Goal: Task Accomplishment & Management: Manage account settings

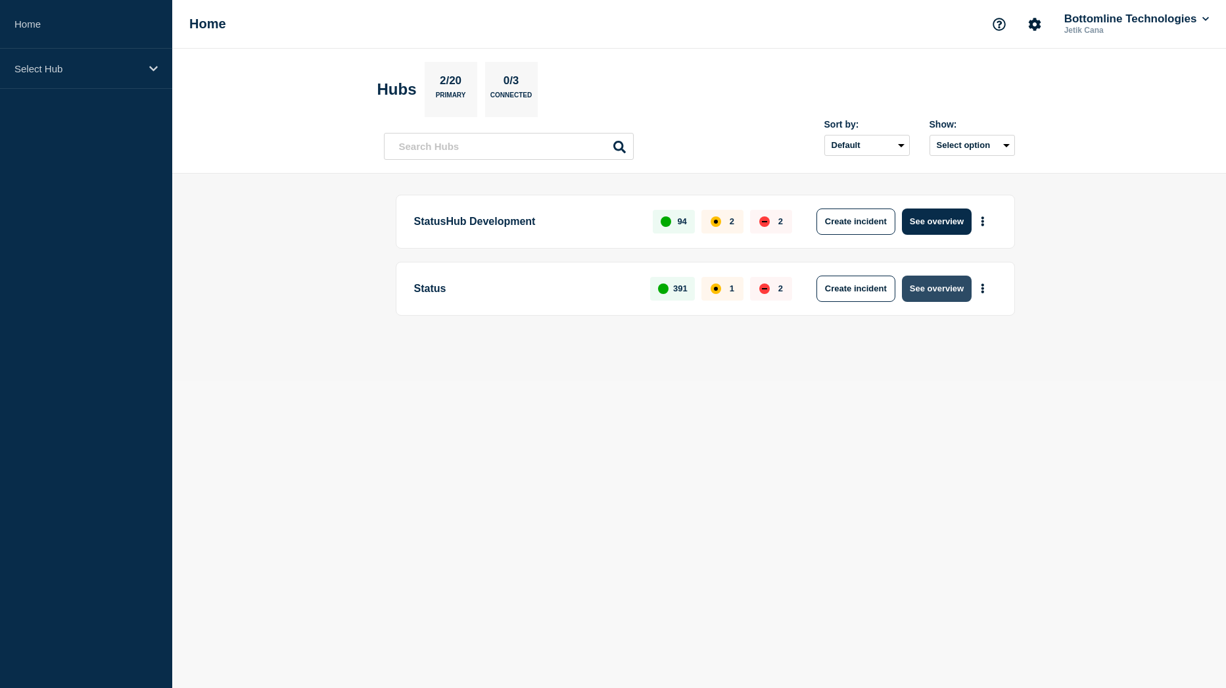
click at [941, 286] on button "See overview" at bounding box center [937, 288] width 70 height 26
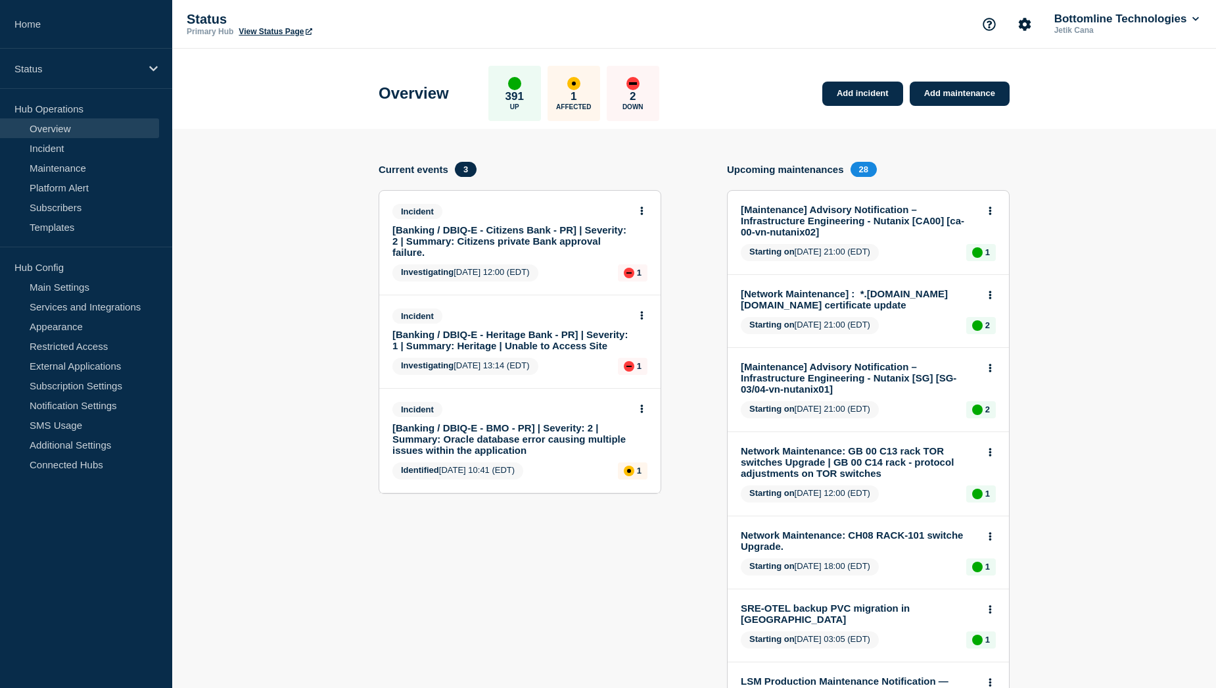
click at [484, 236] on link "[Banking / DBIQ-E - Citizens Bank - PR] | Severity: 2 | Summary: Citizens priva…" at bounding box center [510, 241] width 237 height 34
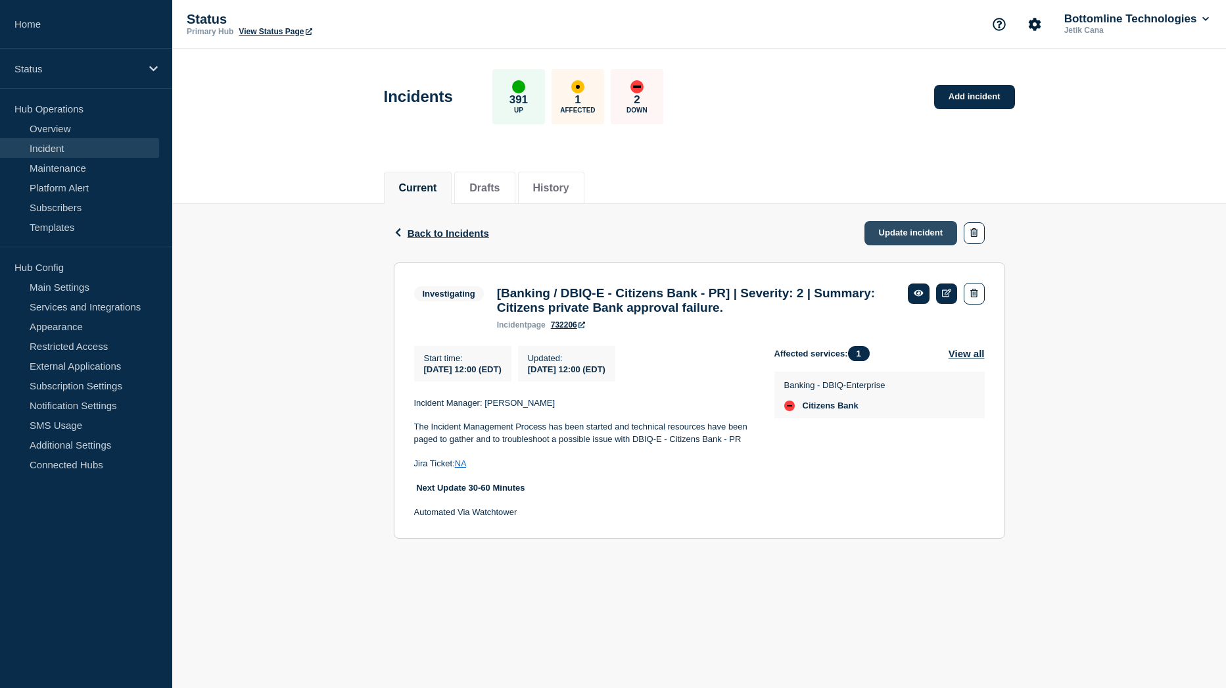
click at [908, 243] on link "Update incident" at bounding box center [910, 233] width 93 height 24
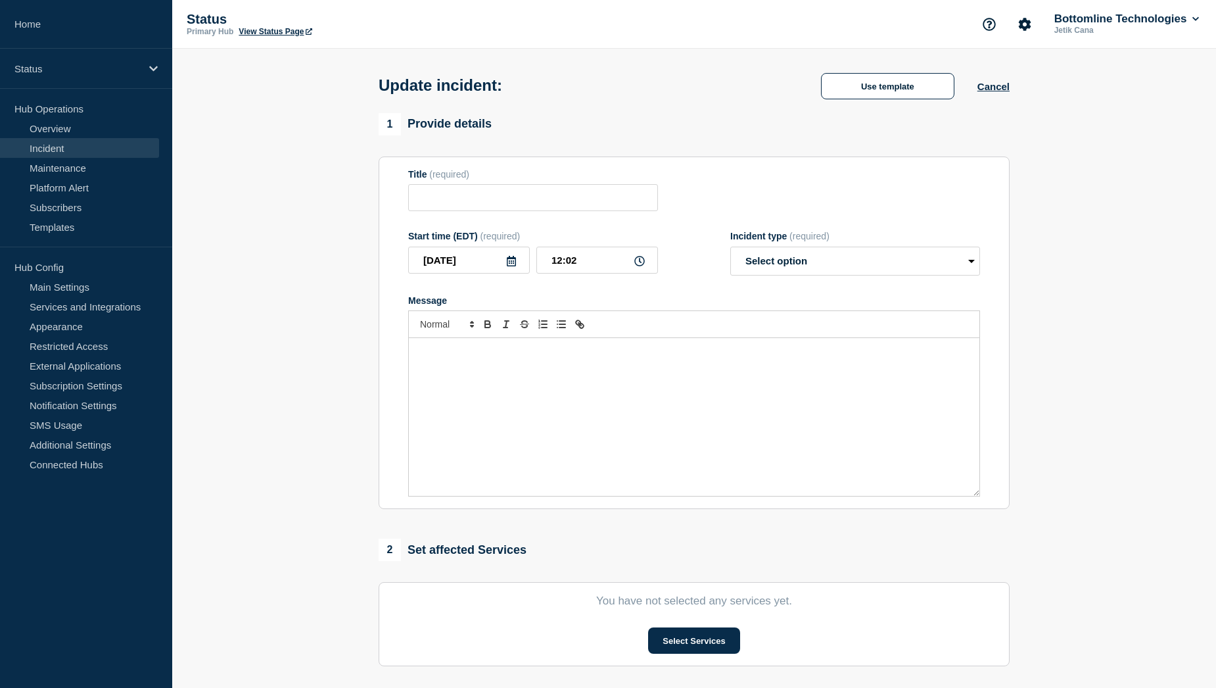
type input "[Banking / DBIQ-E - Citizens Bank - PR] | Severity: 2 | Summary: Citizens priva…"
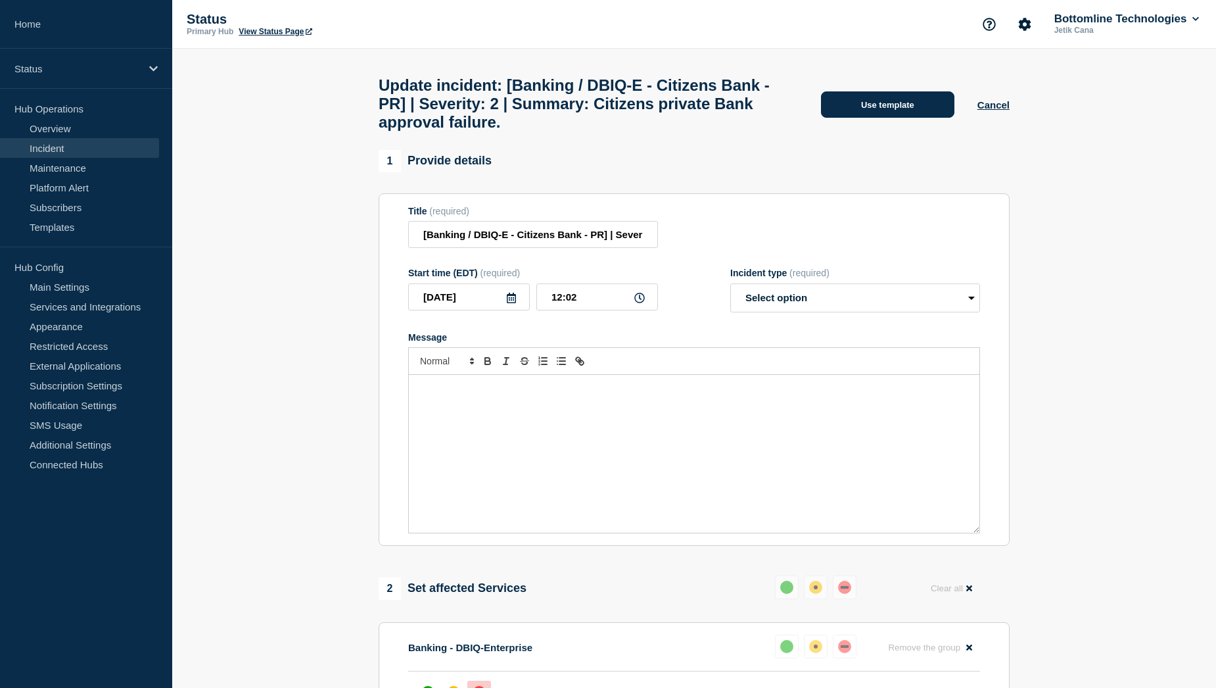
click at [895, 112] on button "Use template" at bounding box center [887, 104] width 133 height 26
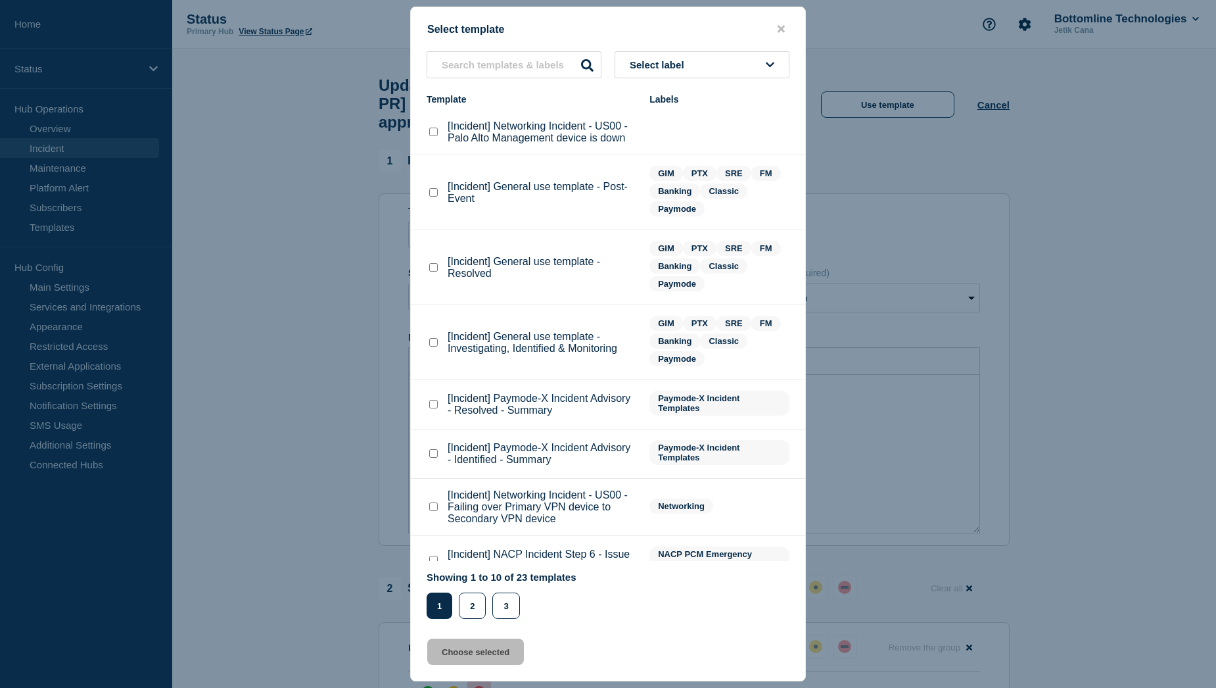
click at [434, 344] on checkbox"] "[Incident] General use template - Investigating, Identified & Monitoring checkb…" at bounding box center [433, 342] width 9 height 9
checkbox checkbox"] "true"
click at [467, 654] on button "Choose selected" at bounding box center [475, 651] width 97 height 26
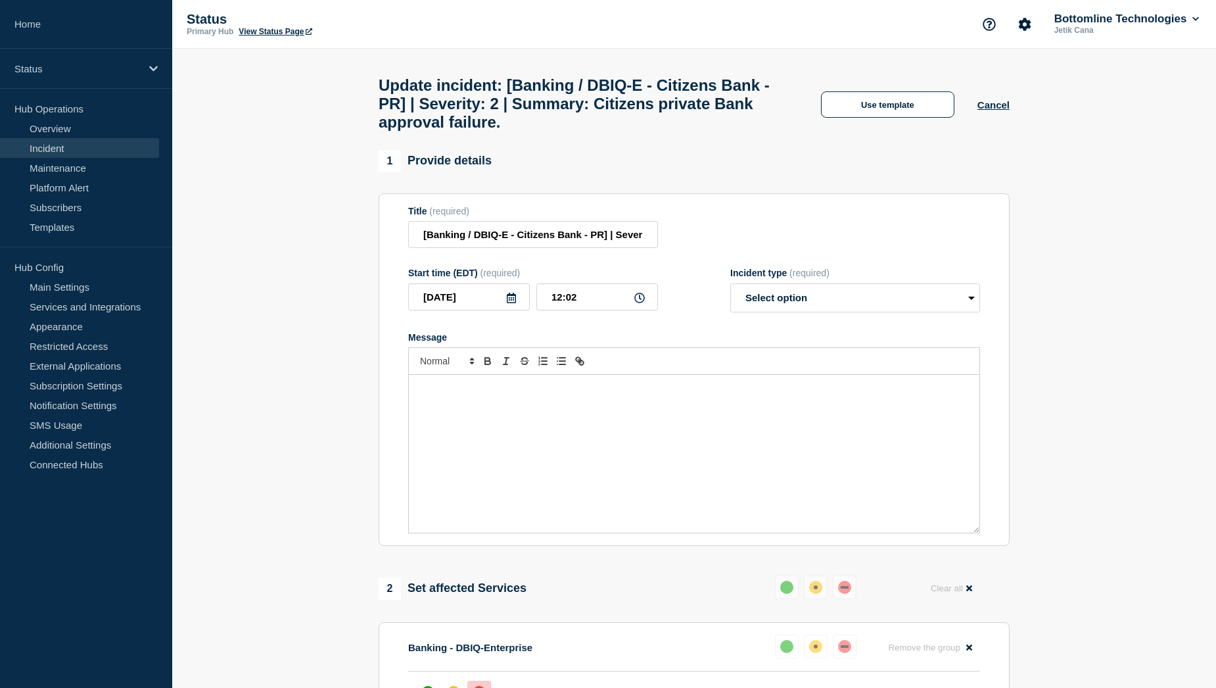
select select "investigating"
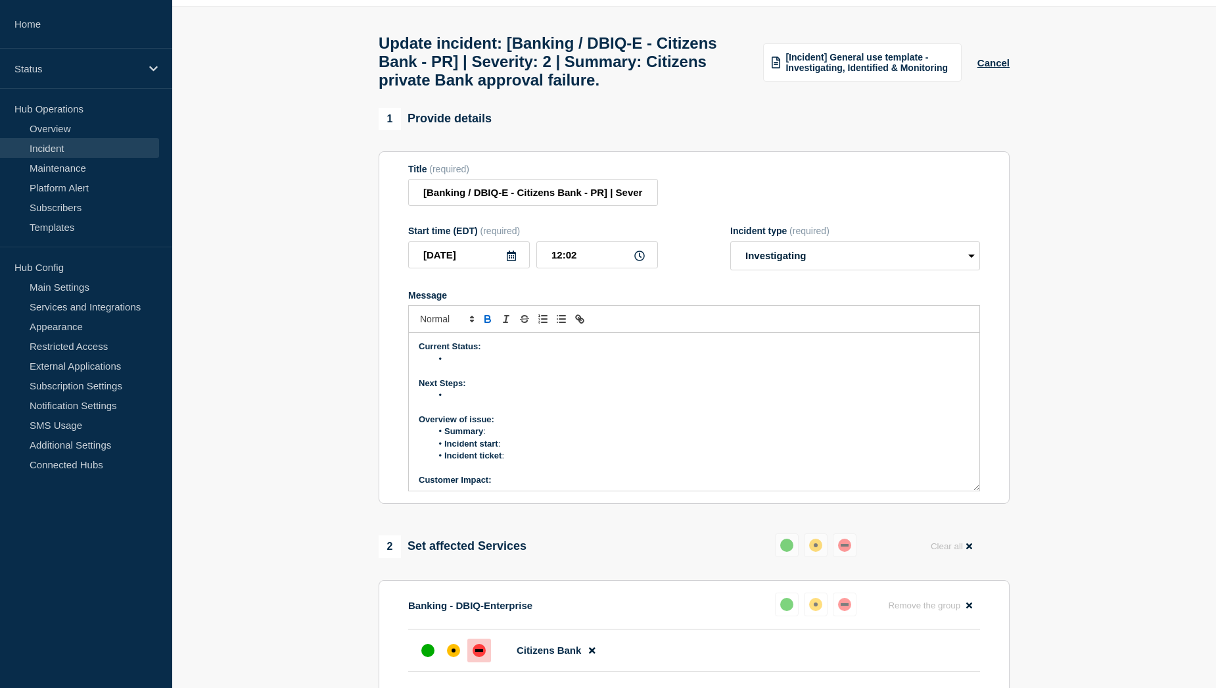
scroll to position [66, 0]
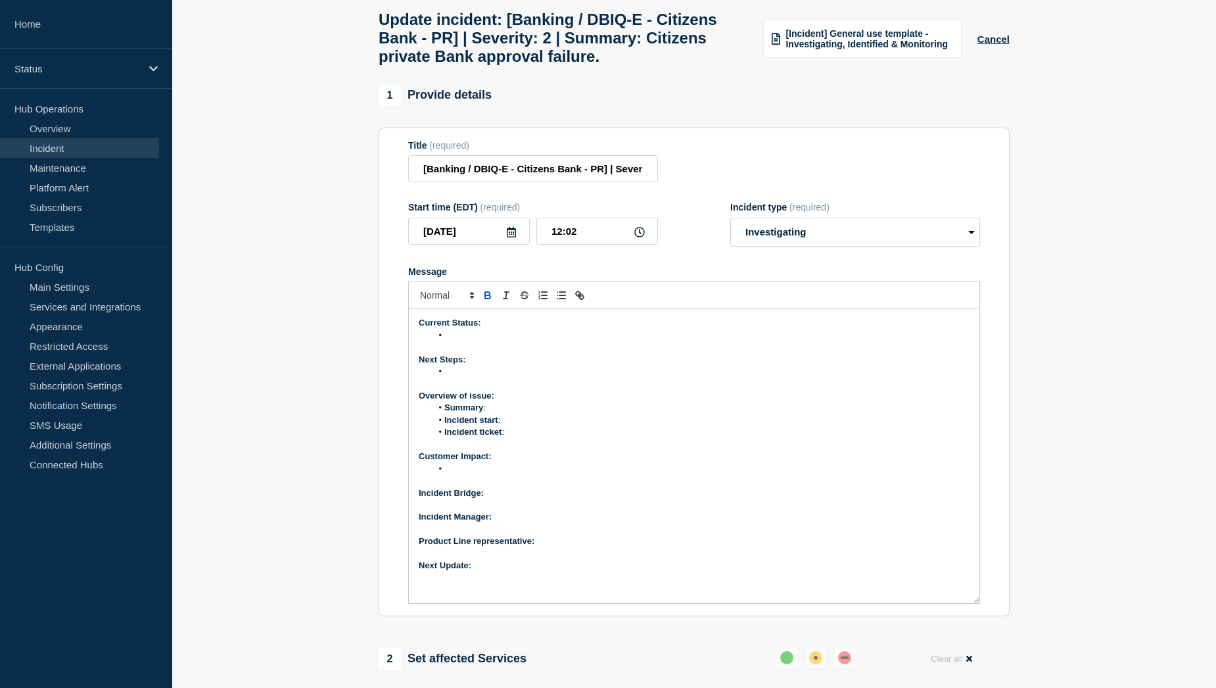
drag, startPoint x: 975, startPoint y: 496, endPoint x: 973, endPoint y: 632, distance: 136.1
click at [973, 603] on div "Current Status: Next Steps: Overview of issue: Summary : Incident start : Incid…" at bounding box center [694, 456] width 571 height 294
drag, startPoint x: 634, startPoint y: 197, endPoint x: 689, endPoint y: 197, distance: 55.2
click at [689, 183] on div "Title (required) [Banking / DBIQ-E - Citizens Bank - PR] | Severity: 2 | Summar…" at bounding box center [694, 161] width 572 height 43
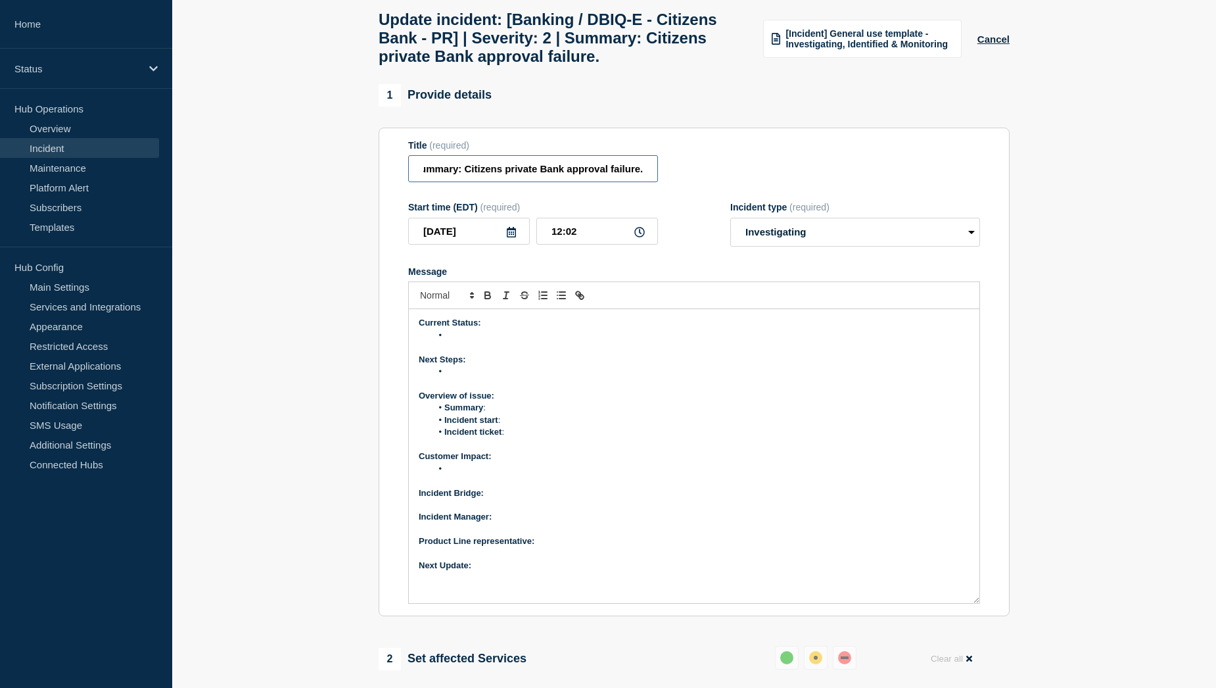
click at [534, 182] on input "[Banking / DBIQ-E - Citizens Bank - PR] | Severity: 2 | Summary: Citizens priva…" at bounding box center [533, 168] width 250 height 27
click at [504, 182] on input "[Banking / DBIQ-E - Citizens Bank - PR] | Severity: 2 | Summary: Citizens priva…" at bounding box center [533, 168] width 250 height 27
drag, startPoint x: 612, startPoint y: 197, endPoint x: 697, endPoint y: 197, distance: 84.8
click at [697, 183] on div "Title (required) [Banking / DBIQ-E - Citizens Bank - PR] | Severity: 2 | Summar…" at bounding box center [694, 161] width 572 height 43
click at [567, 182] on input "[Banking / DBIQ-E - Citizens Bank - PR] | Severity: 2 | Summary: Citizens priva…" at bounding box center [533, 168] width 250 height 27
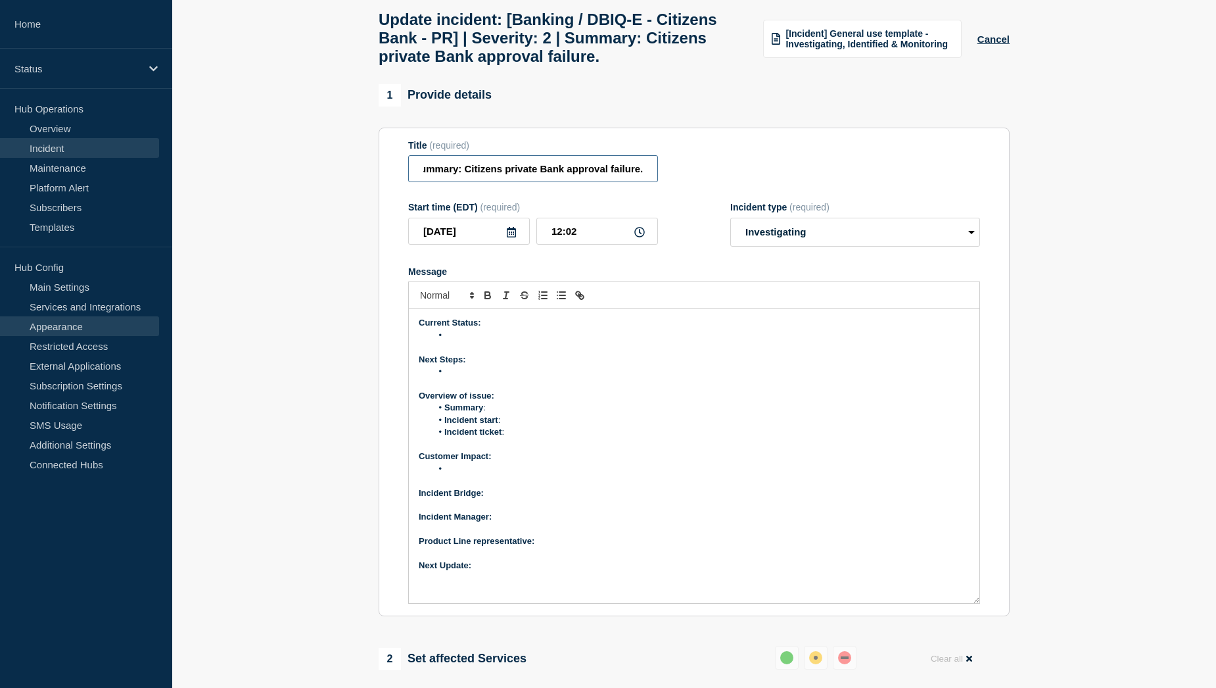
scroll to position [0, 0]
drag, startPoint x: 629, startPoint y: 202, endPoint x: 650, endPoint y: 201, distance: 21.0
click at [650, 182] on input "[Banking / DBIQ-E - Citizens Bank - PR] | Severity: 2 | Summary: Citizens priva…" at bounding box center [533, 168] width 250 height 27
click at [571, 182] on input "[Banking / DBIQ-E - Citizens Bank - PR] | Severity: 2 | Summary: Citizens priva…" at bounding box center [533, 168] width 250 height 27
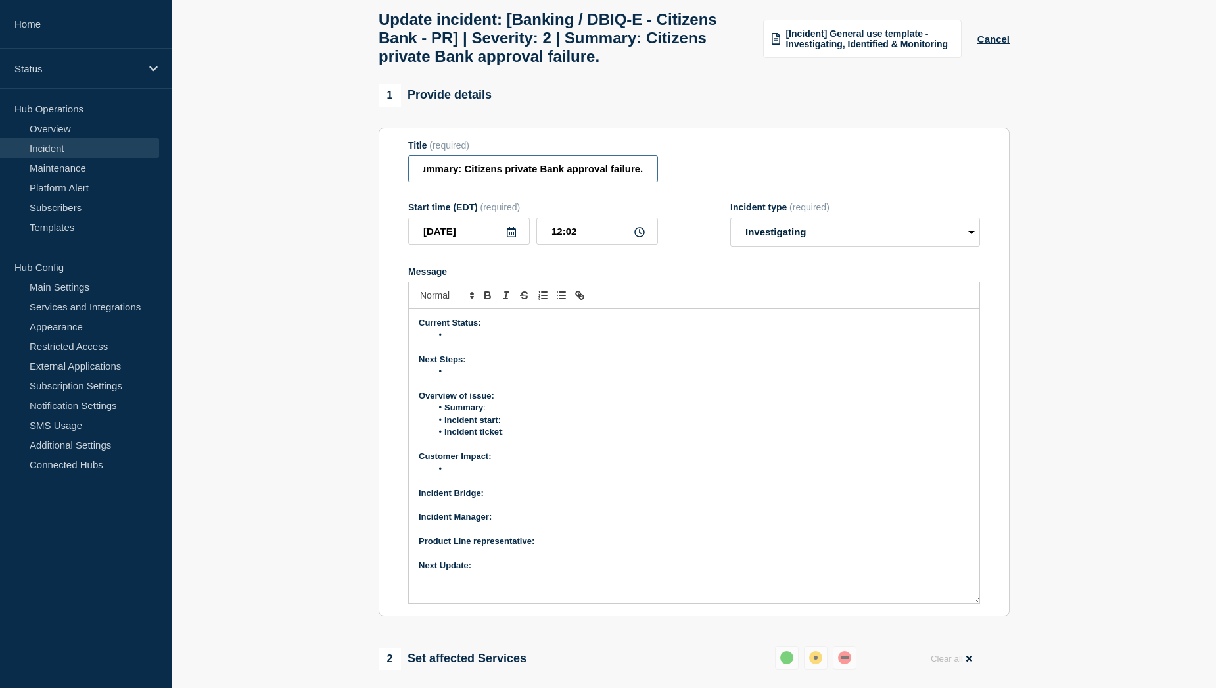
drag, startPoint x: 619, startPoint y: 196, endPoint x: 667, endPoint y: 195, distance: 48.0
click at [667, 183] on div "Title (required) [Banking / DBIQ-E - Citizens Bank - PR] | Severity: 2 | Summar…" at bounding box center [694, 161] width 572 height 43
click at [563, 182] on input "[Banking / DBIQ-E - Citizens Bank - PR] | Severity: 2 | Summary: Citizens priva…" at bounding box center [533, 168] width 250 height 27
click at [504, 182] on input "[Banking / DBIQ-E - Citizens Bank - PR] | Severity: 2 | Summary: Citizens priva…" at bounding box center [533, 168] width 250 height 27
drag, startPoint x: 504, startPoint y: 199, endPoint x: 651, endPoint y: 199, distance: 146.6
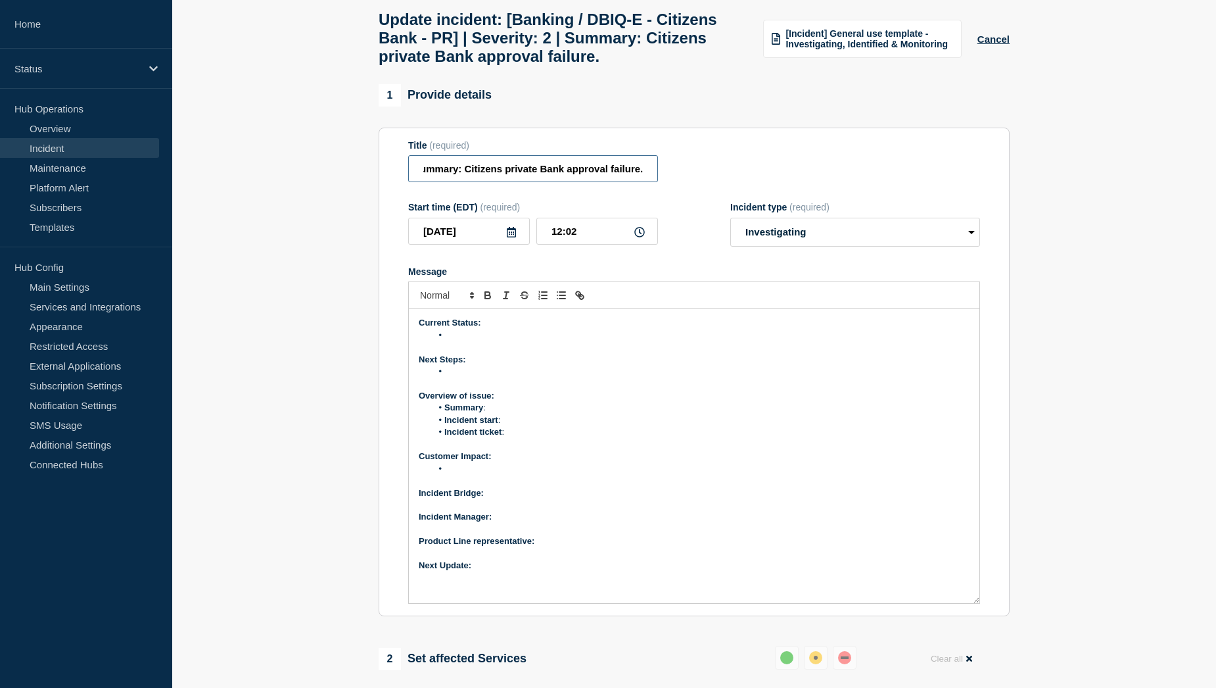
click at [651, 182] on input "[Banking / DBIQ-E - Citizens Bank - PR] | Severity: 2 | Summary: Citizens priva…" at bounding box center [533, 168] width 250 height 27
drag, startPoint x: 624, startPoint y: 204, endPoint x: 691, endPoint y: 199, distance: 67.3
click at [691, 183] on div "Title (required) [Banking / DBIQ-E - Citizens Bank - PR] | Severity: 2 | Summar…" at bounding box center [694, 161] width 572 height 43
click at [646, 182] on input "[Banking / DBIQ-E - Citizens Bank - PR] | Severity: 2 | Summary: Citizens are n…" at bounding box center [533, 168] width 250 height 27
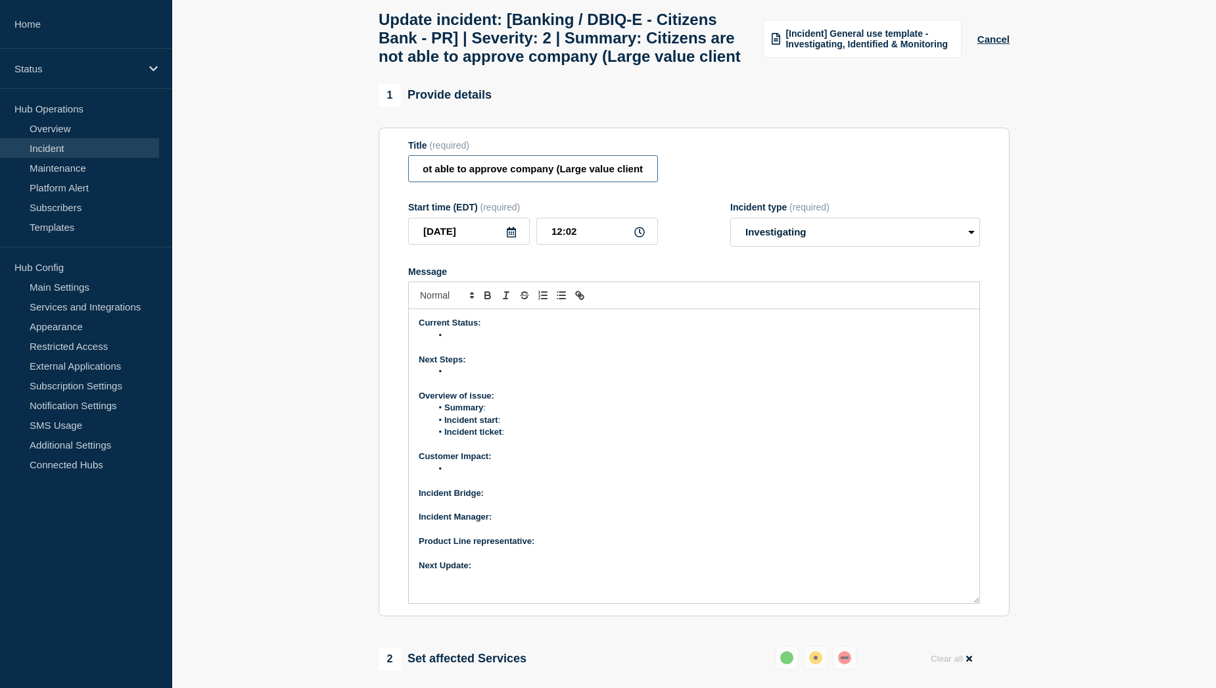
scroll to position [0, 369]
type input "[Banking / DBIQ-E - Citizens Bank - PR] | Severity: 2 | Summary: Citizens are n…"
click at [461, 341] on li "Message" at bounding box center [701, 335] width 538 height 12
drag, startPoint x: 849, startPoint y: 367, endPoint x: 776, endPoint y: 367, distance: 73.6
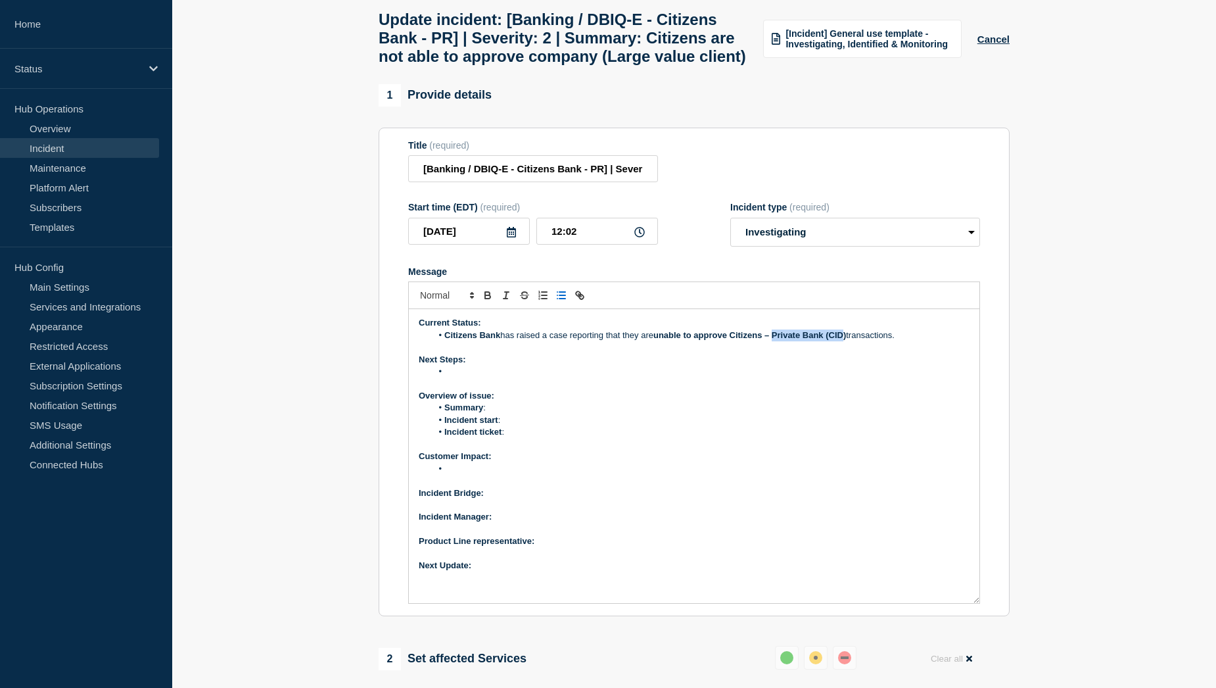
click at [776, 340] on strong "unable to approve Citizens – Private Bank (CID)" at bounding box center [749, 335] width 193 height 10
click at [910, 341] on li "Citizens Bank has raised a case reporting that they are unable to approve Citiz…" at bounding box center [701, 335] width 538 height 12
click at [891, 365] on p "Next Steps:" at bounding box center [694, 360] width 551 height 12
drag, startPoint x: 903, startPoint y: 368, endPoint x: 443, endPoint y: 370, distance: 460.1
click at [443, 341] on li "Citizens Bank has raised a case reporting that they are unable to approve Citiz…" at bounding box center [701, 335] width 538 height 12
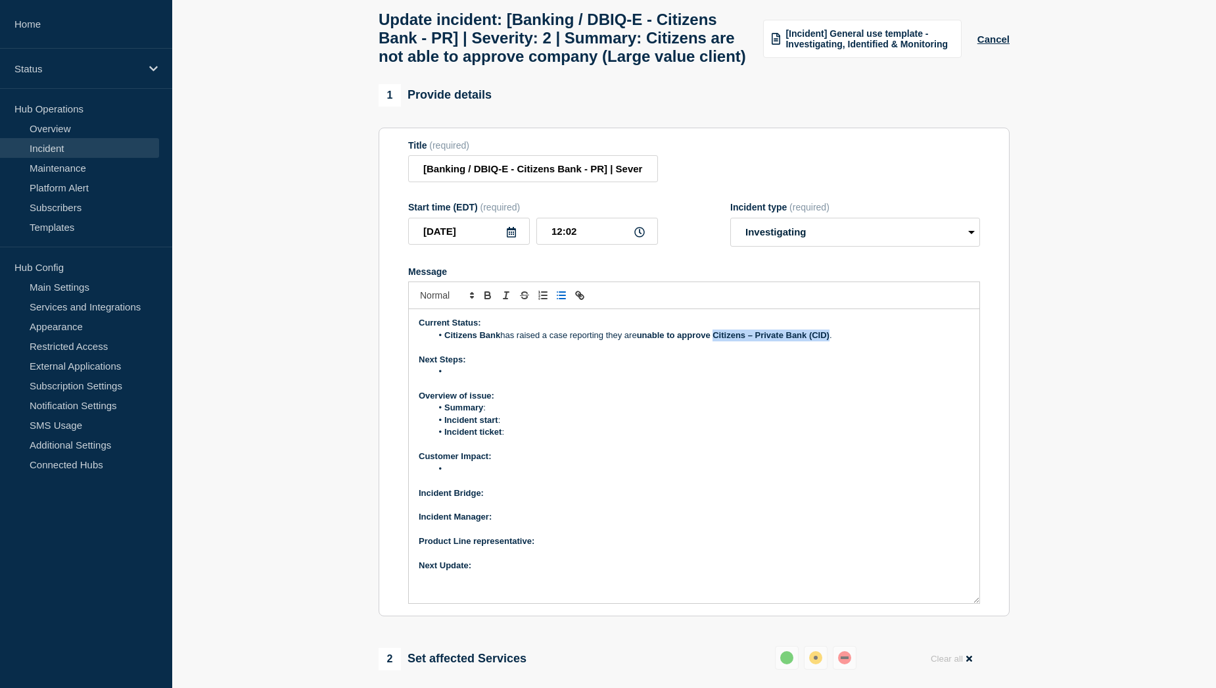
drag, startPoint x: 834, startPoint y: 367, endPoint x: 719, endPoint y: 364, distance: 115.1
click at [719, 341] on li "Citizens Bank has raised a case reporting they are unable to approve Citizens –…" at bounding box center [701, 335] width 538 height 12
drag, startPoint x: 846, startPoint y: 367, endPoint x: 446, endPoint y: 360, distance: 400.4
click at [446, 341] on li "Citizens Bank has raised a case reporting they are unable to approve company(La…" at bounding box center [701, 335] width 538 height 12
click at [838, 341] on li "Citizens Bank has raised a case reporting they are unable to approve company(La…" at bounding box center [701, 335] width 538 height 12
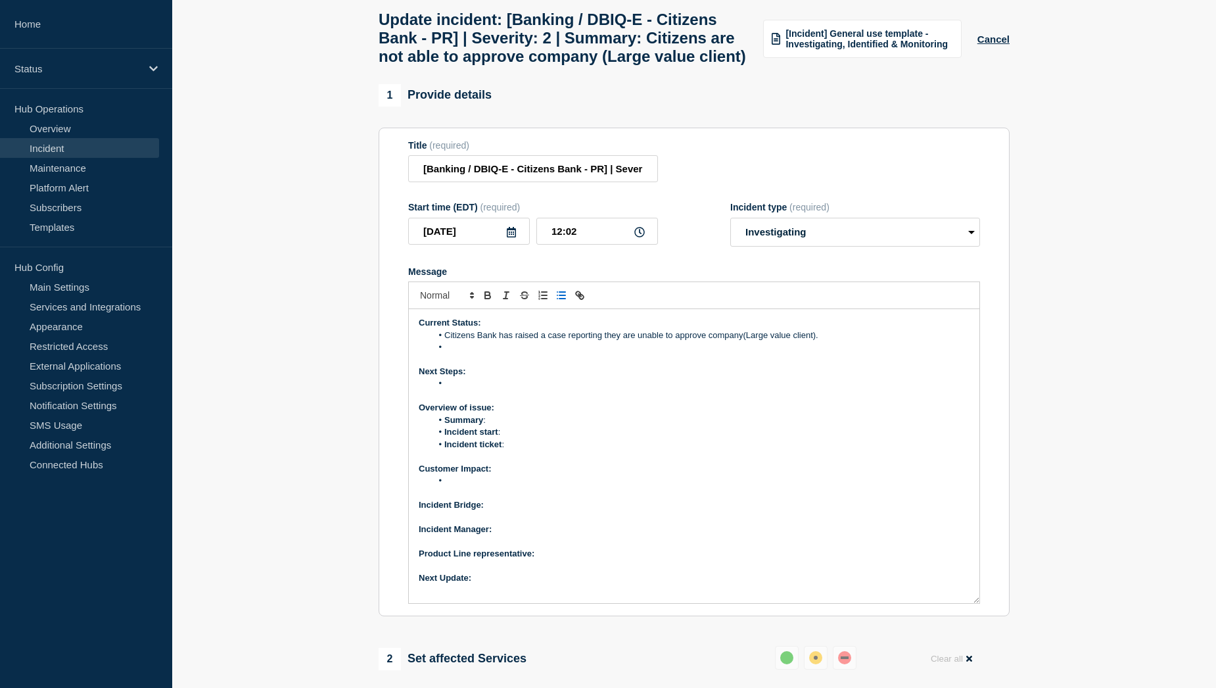
click at [469, 353] on li "Message" at bounding box center [701, 347] width 538 height 12
click at [837, 353] on li "SQL debug was enabled and then disabled on the application to collect detailed …" at bounding box center [701, 347] width 538 height 12
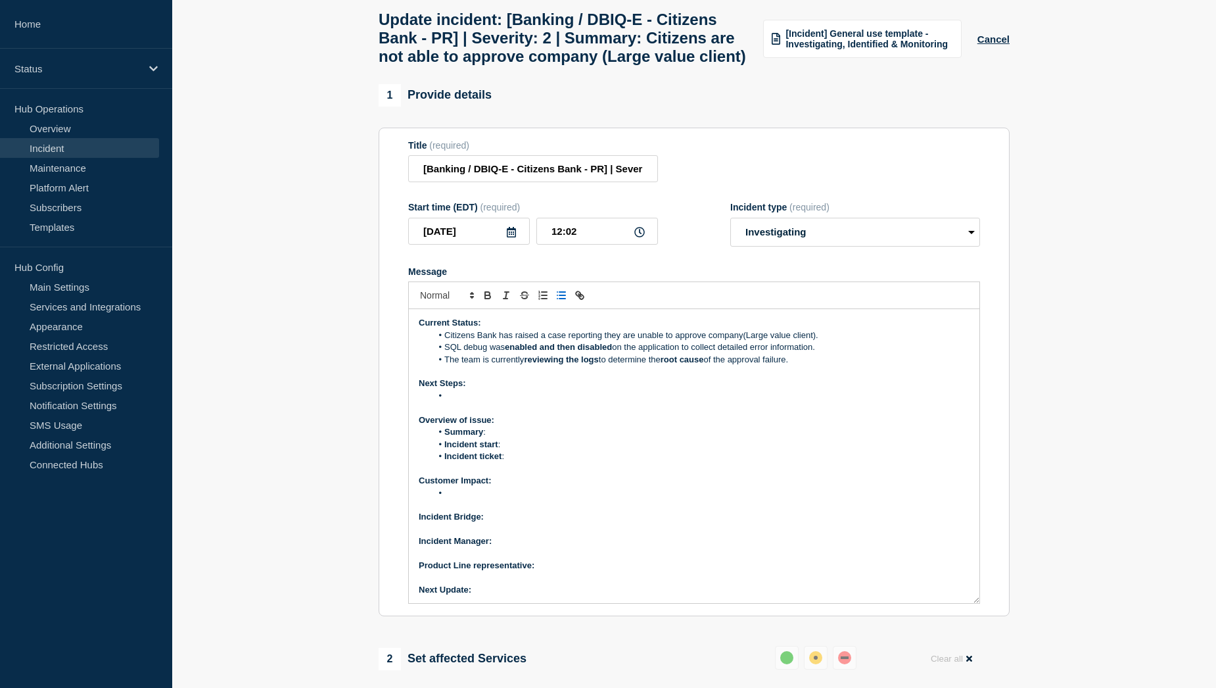
drag, startPoint x: 808, startPoint y: 390, endPoint x: 446, endPoint y: 366, distance: 362.3
click at [446, 365] on ol "Citizens Bank has raised a case reporting they are unable to approve company(La…" at bounding box center [694, 347] width 551 height 36
click at [799, 365] on li "The team is currently reviewing the logs to determine the root cause of the app…" at bounding box center [701, 360] width 538 height 12
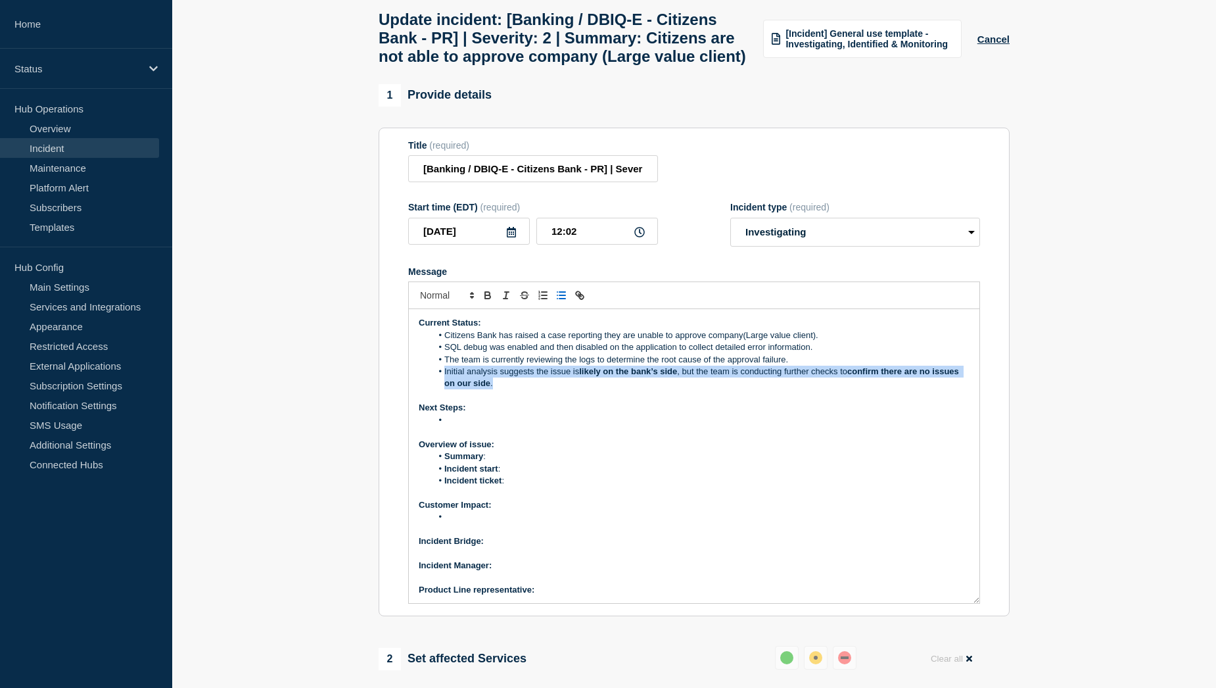
drag, startPoint x: 530, startPoint y: 417, endPoint x: 445, endPoint y: 403, distance: 85.9
click at [445, 390] on li "Initial analysis suggests the issue is likely on the bank’s side , but the team…" at bounding box center [701, 377] width 538 height 24
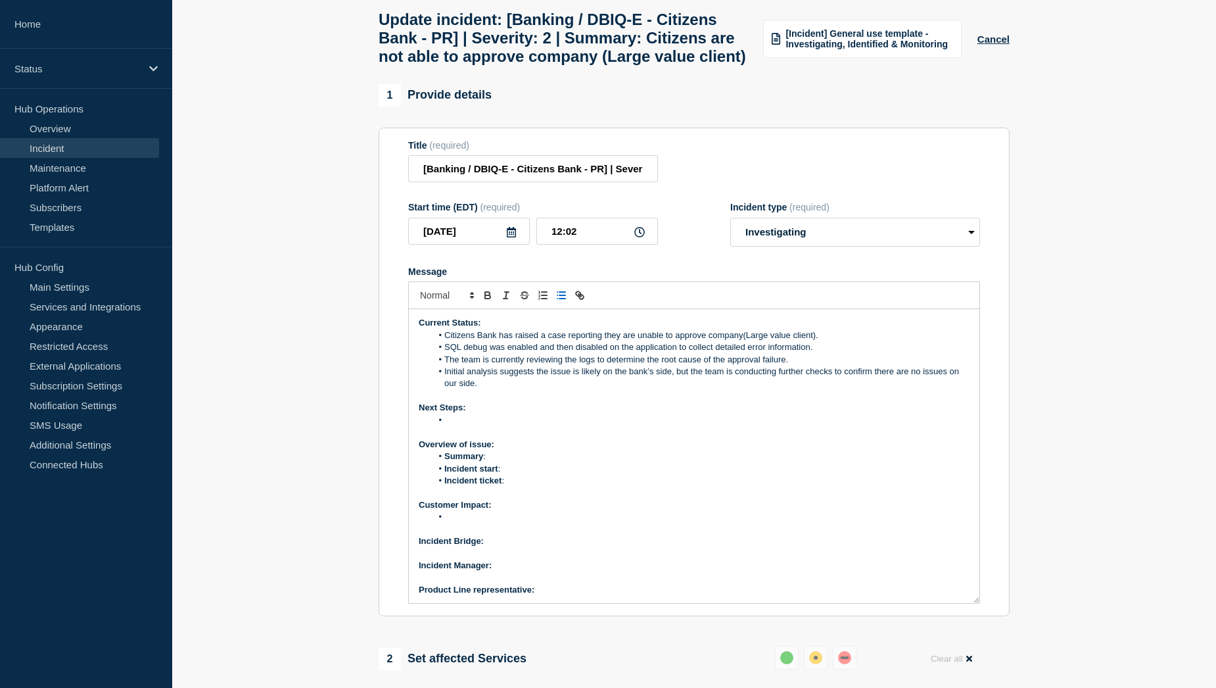
click at [469, 426] on li "Message" at bounding box center [701, 420] width 538 height 12
click at [443, 426] on li "Message" at bounding box center [701, 420] width 538 height 12
click at [812, 426] on li "Analyze the debug logs to identify specific SQL errors or failures linked to th…" at bounding box center [701, 420] width 538 height 12
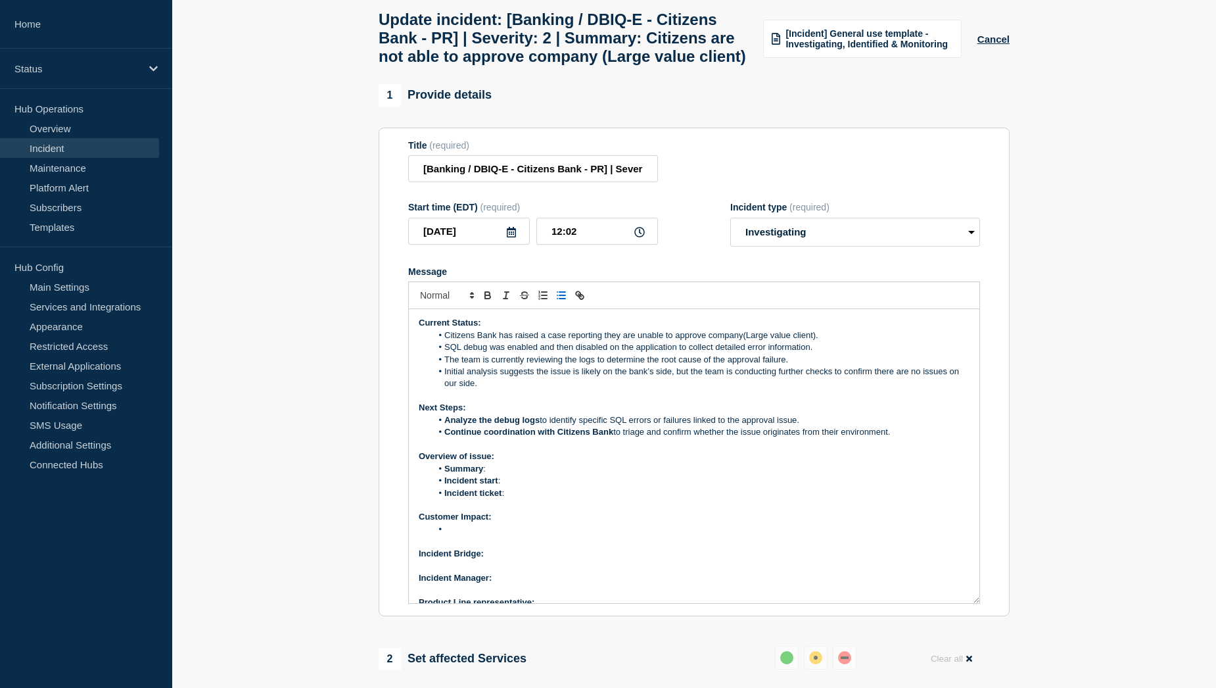
drag, startPoint x: 895, startPoint y: 463, endPoint x: 445, endPoint y: 452, distance: 450.4
click at [445, 438] on ol "Analyze the debug logs to identify specific SQL errors or failures linked to th…" at bounding box center [694, 426] width 551 height 24
click at [596, 438] on li "Continue coordination with Citizens Bank to triage and confirm whether the issu…" at bounding box center [701, 432] width 538 height 12
click at [523, 475] on li "Summary :" at bounding box center [701, 469] width 538 height 12
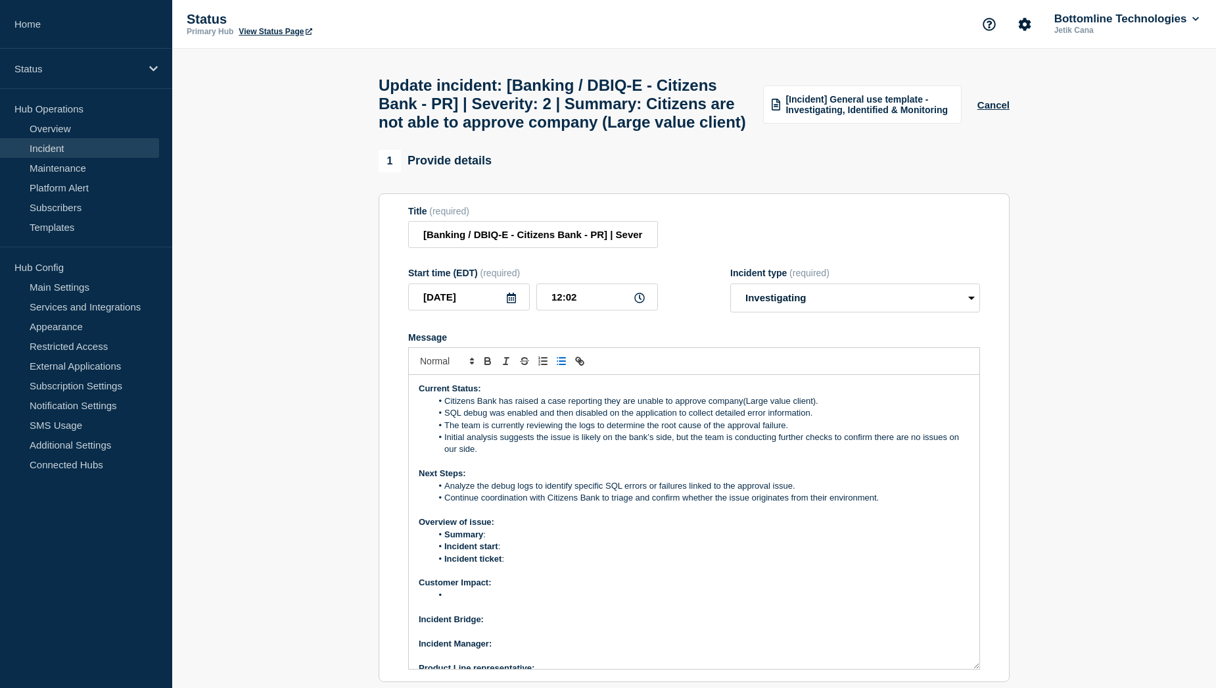
click at [490, 613] on p "Message" at bounding box center [694, 607] width 551 height 12
click at [474, 601] on li "Message" at bounding box center [701, 595] width 538 height 12
drag, startPoint x: 586, startPoint y: 625, endPoint x: 503, endPoint y: 625, distance: 83.5
click at [503, 601] on li "Citizens Bank – Private Bank (CID) users are unable to complete approval action…" at bounding box center [701, 595] width 538 height 12
drag, startPoint x: 892, startPoint y: 625, endPoint x: 447, endPoint y: 628, distance: 445.0
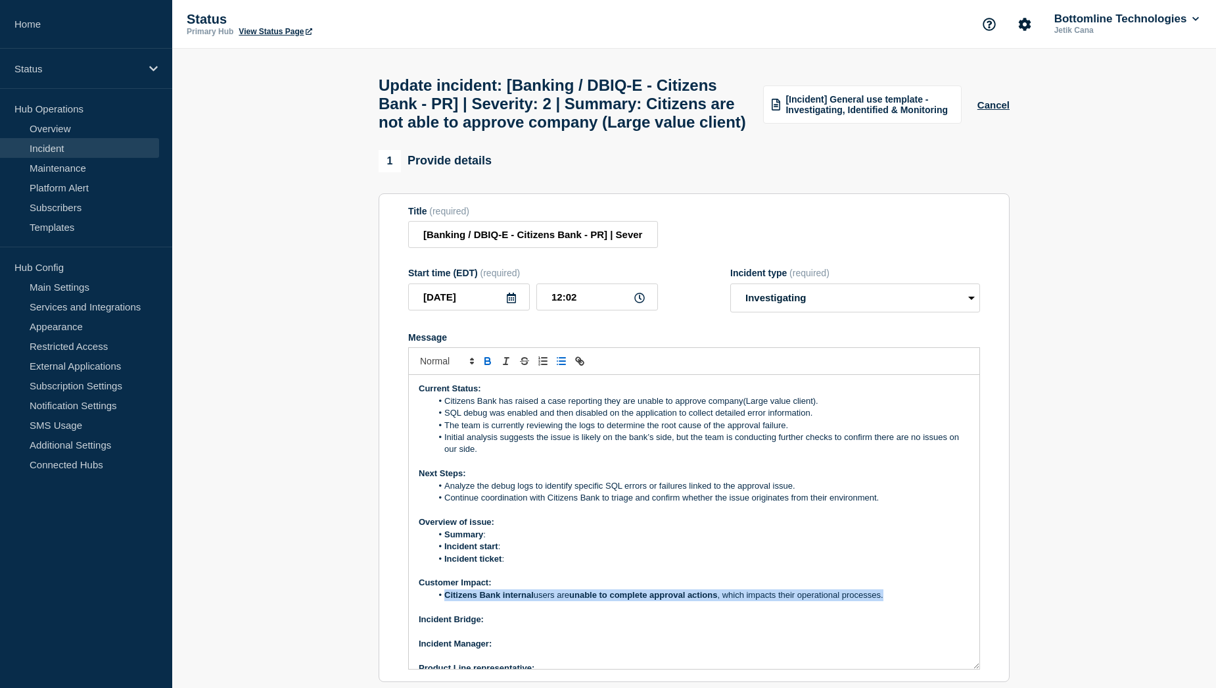
click at [447, 601] on li "Citizens Bank internal users are unable to complete approval actions , which im…" at bounding box center [701, 595] width 538 height 12
click at [876, 601] on li "Citizens Bank internal users are unable to complete approval actions, which imp…" at bounding box center [701, 595] width 538 height 12
click at [523, 565] on li "Incident ticket :" at bounding box center [701, 559] width 538 height 12
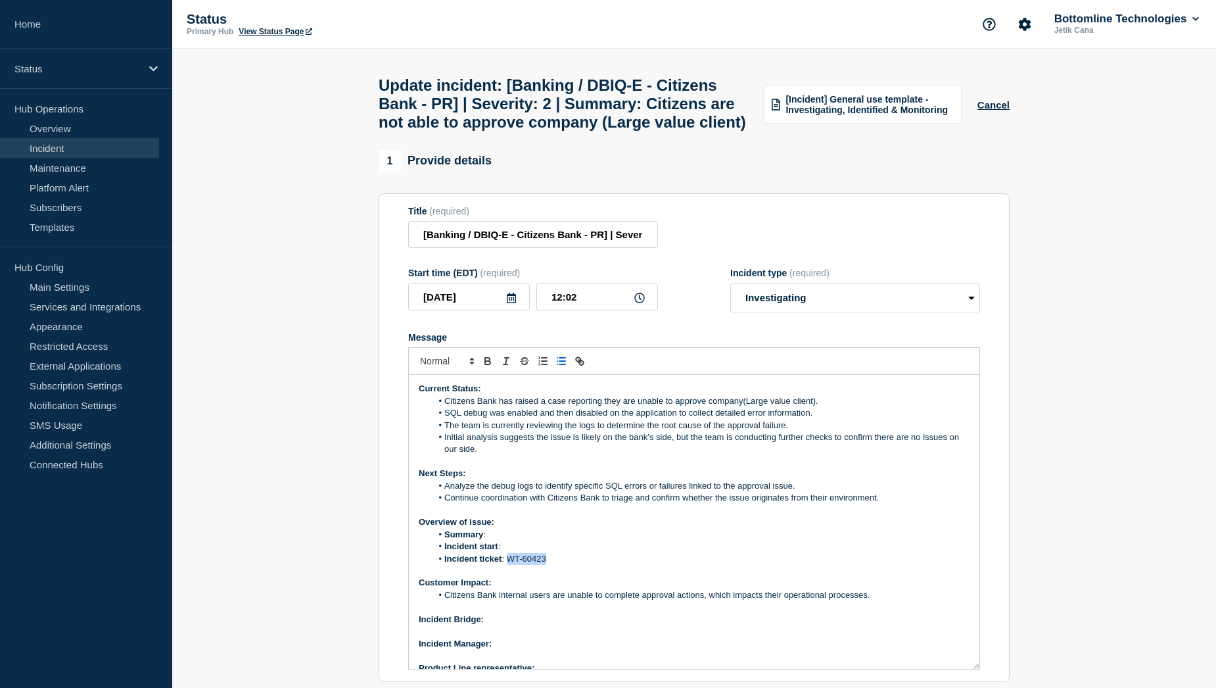
drag, startPoint x: 548, startPoint y: 590, endPoint x: 509, endPoint y: 584, distance: 39.1
click at [509, 565] on li "Incident ticket : WT-60423" at bounding box center [701, 559] width 538 height 12
click at [578, 367] on icon "Toggle link" at bounding box center [580, 361] width 12 height 12
paste input "[URL][DOMAIN_NAME]"
click at [614, 587] on link at bounding box center [605, 582] width 30 height 10
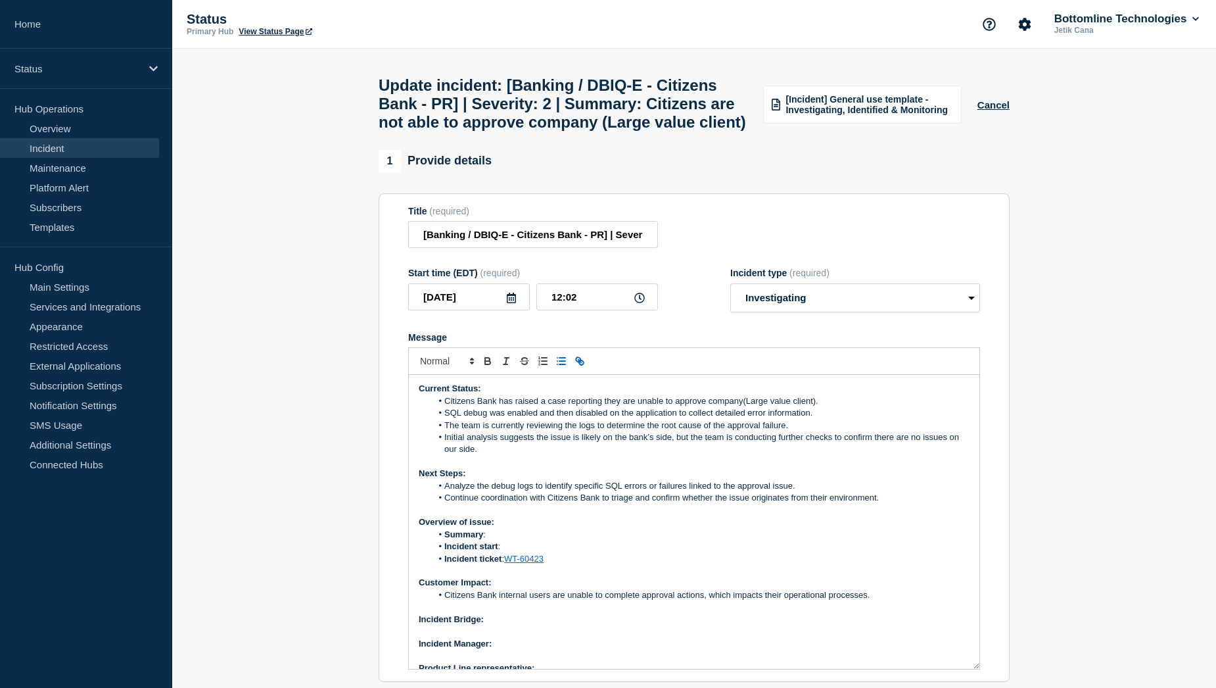
click at [516, 552] on li "Incident start :" at bounding box center [701, 546] width 538 height 12
click at [510, 552] on li "Incident start :" at bounding box center [701, 546] width 538 height 12
click at [534, 552] on li "Incident start :" at bounding box center [701, 546] width 538 height 12
click at [507, 540] on li "Summary :" at bounding box center [701, 534] width 538 height 12
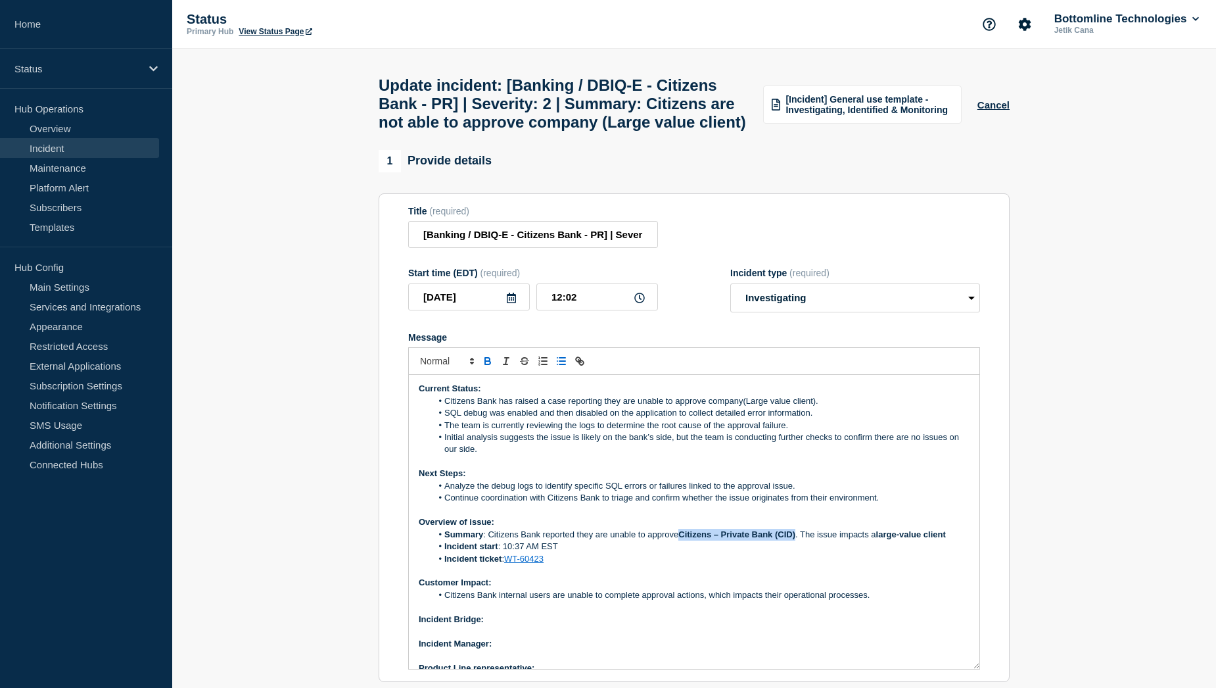
drag, startPoint x: 682, startPoint y: 566, endPoint x: 797, endPoint y: 563, distance: 114.4
click at [795, 539] on strong "Citizens – Private Bank (CID)" at bounding box center [736, 534] width 117 height 10
click at [874, 540] on li "Summary : Citizens Bank reported they are unable to approve company . The issue…" at bounding box center [701, 534] width 538 height 12
drag, startPoint x: 878, startPoint y: 567, endPoint x: 487, endPoint y: 571, distance: 391.1
click at [487, 540] on li "Summary : Citizens Bank reported they are unable to approve company . The issue…" at bounding box center [701, 534] width 538 height 12
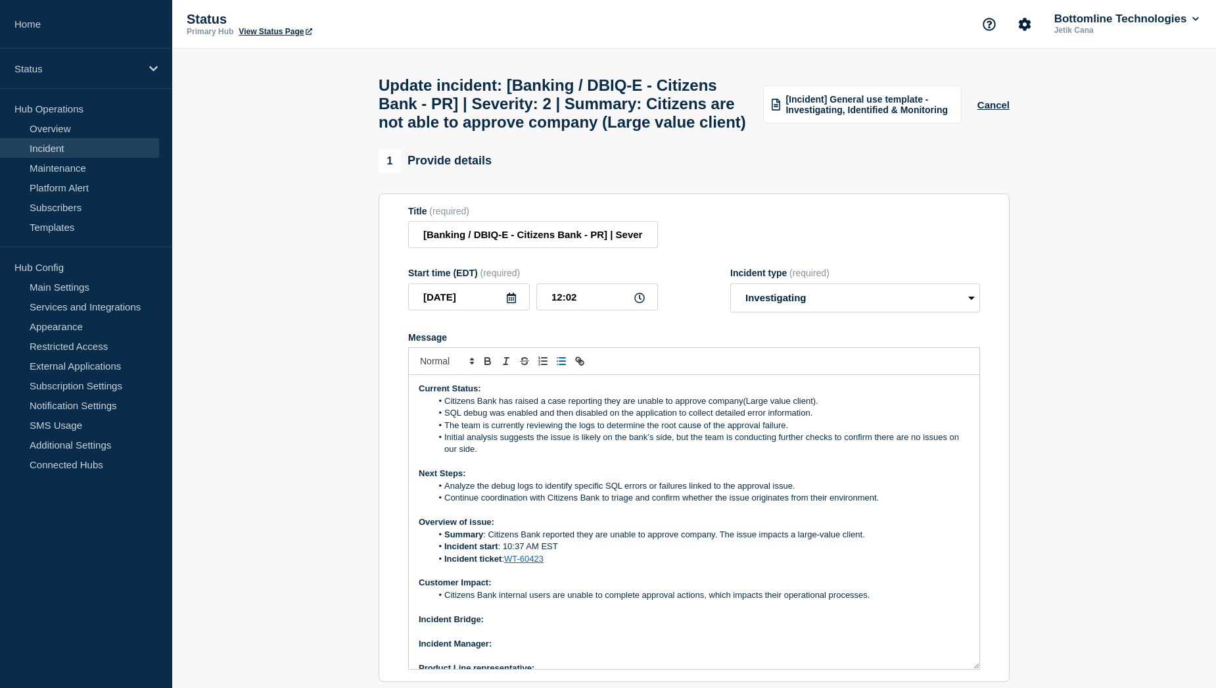
click at [997, 548] on section "Title (required) [Banking / DBIQ-E - Citizens Bank - PR] | Severity: 2 | Summar…" at bounding box center [694, 437] width 631 height 489
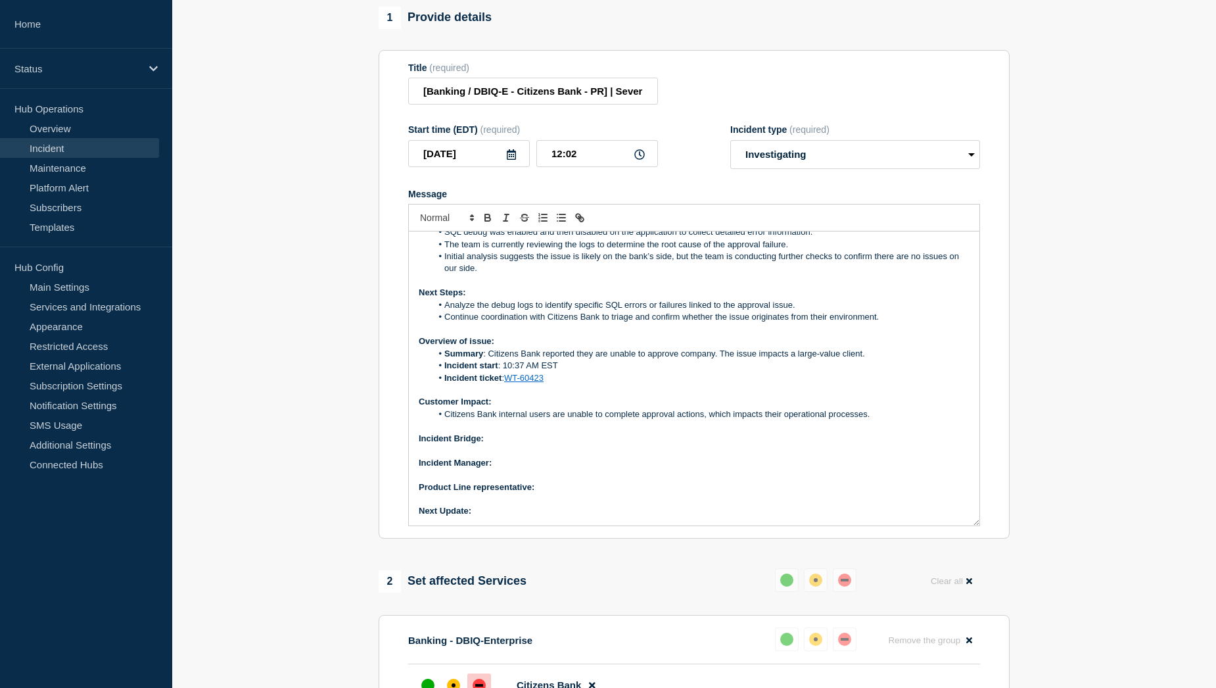
scroll to position [197, 0]
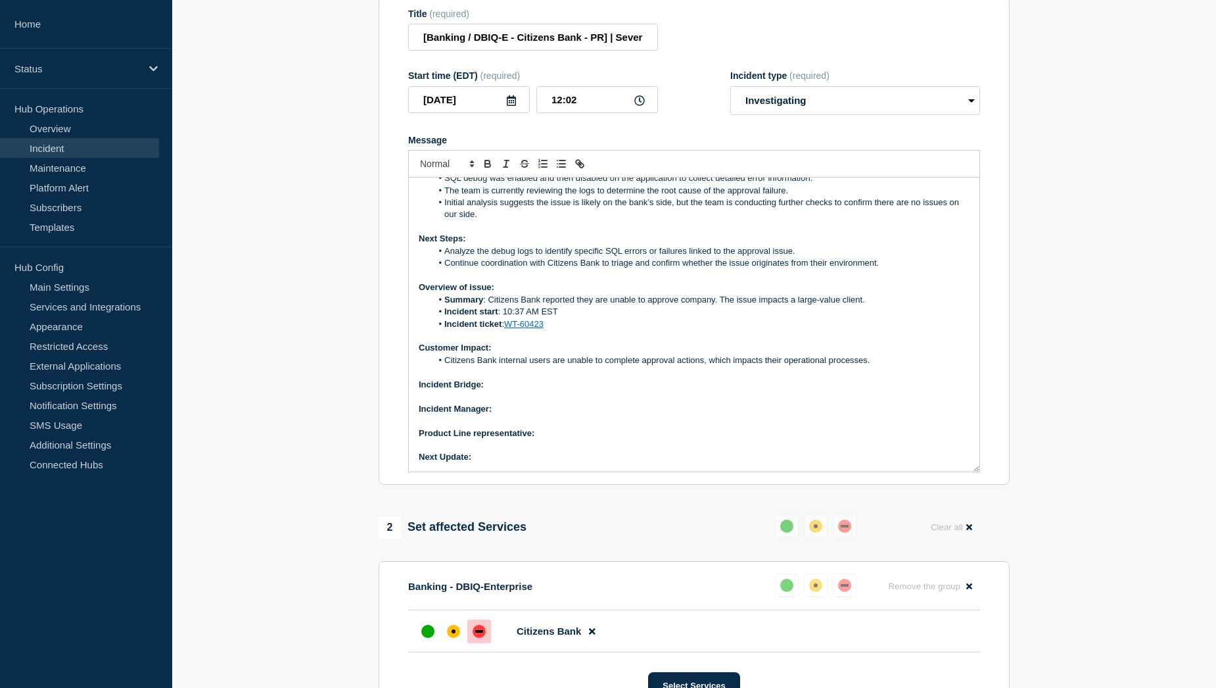
click at [512, 390] on p "Incident Bridge:" at bounding box center [694, 385] width 551 height 12
drag, startPoint x: 533, startPoint y: 416, endPoint x: 488, endPoint y: 414, distance: 44.7
click at [488, 390] on p "Incident Bridge: Bridge Link" at bounding box center [694, 385] width 551 height 12
click at [582, 170] on icon "Toggle link" at bounding box center [580, 164] width 12 height 12
paste input "[URL][DOMAIN_NAME]"
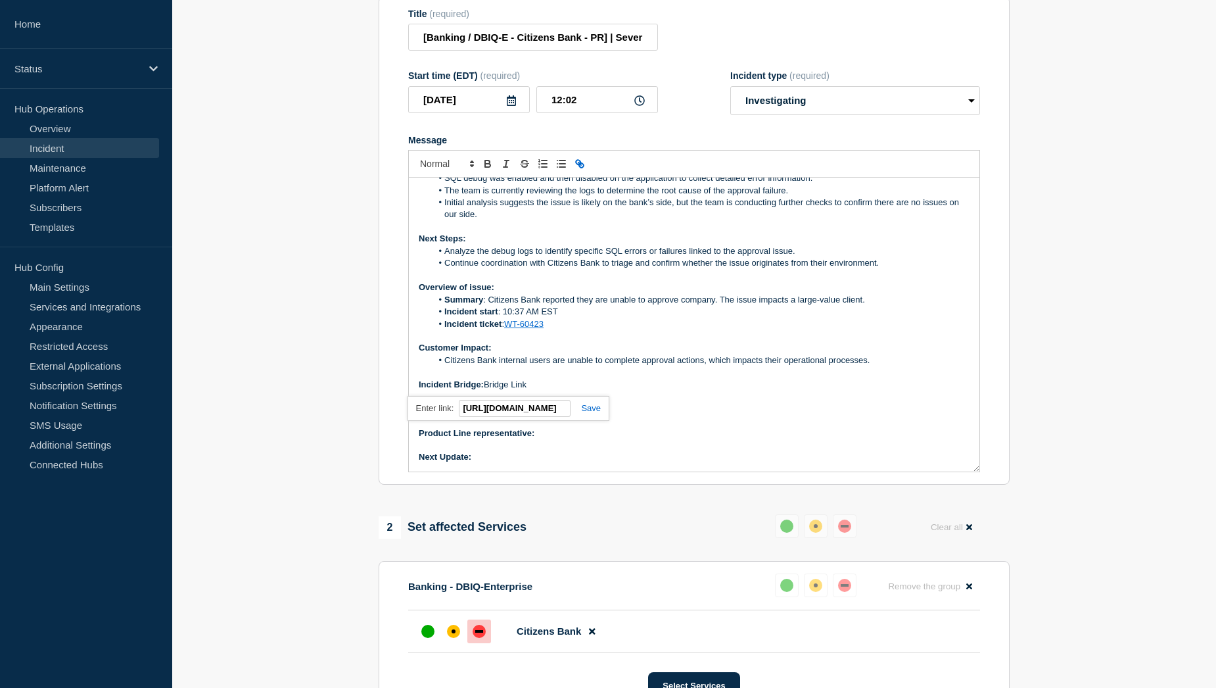
scroll to position [0, 997]
type input "[URL][DOMAIN_NAME]"
click at [591, 413] on link at bounding box center [586, 408] width 30 height 10
click at [517, 415] on p "Incident Manager:" at bounding box center [694, 409] width 551 height 12
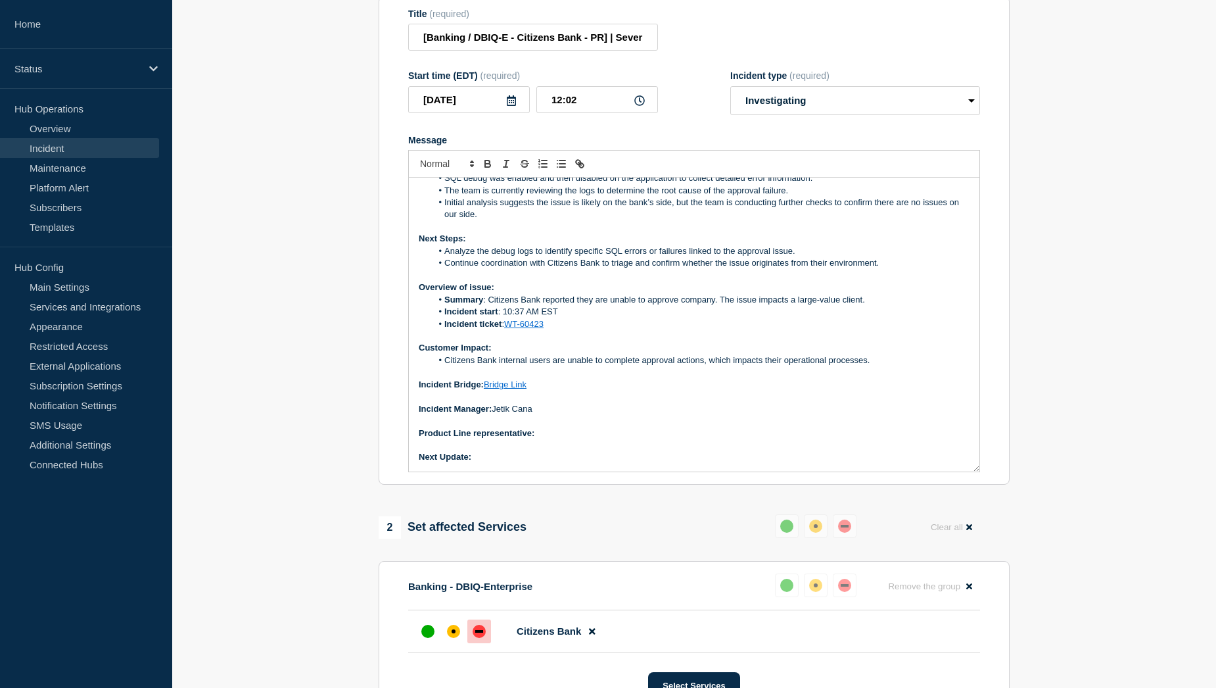
click at [567, 439] on p "Product Line representative:" at bounding box center [694, 433] width 551 height 12
click at [580, 439] on p "Product Line representative:" at bounding box center [694, 433] width 551 height 12
click at [497, 463] on p "Next Update:" at bounding box center [694, 457] width 551 height 12
click at [459, 643] on div at bounding box center [454, 631] width 24 height 24
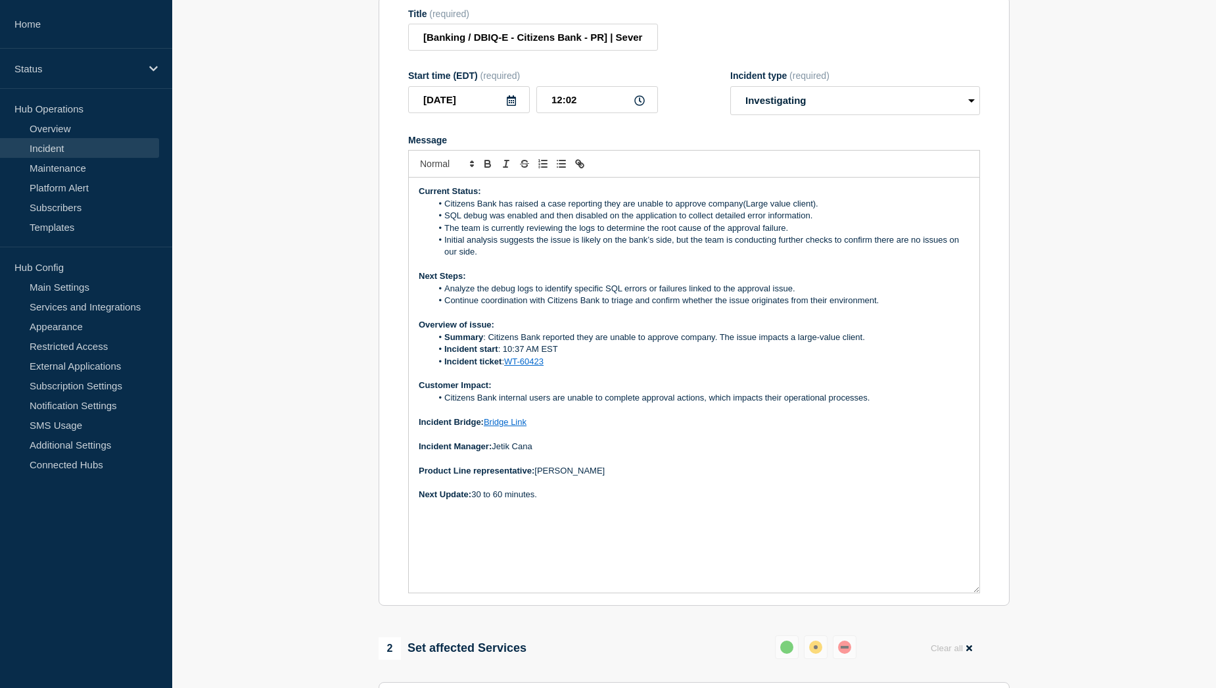
drag, startPoint x: 974, startPoint y: 496, endPoint x: 977, endPoint y: 617, distance: 121.0
click at [977, 592] on div "Current Status: Citizens Bank has raised a case reporting they are unable to ap…" at bounding box center [694, 384] width 571 height 415
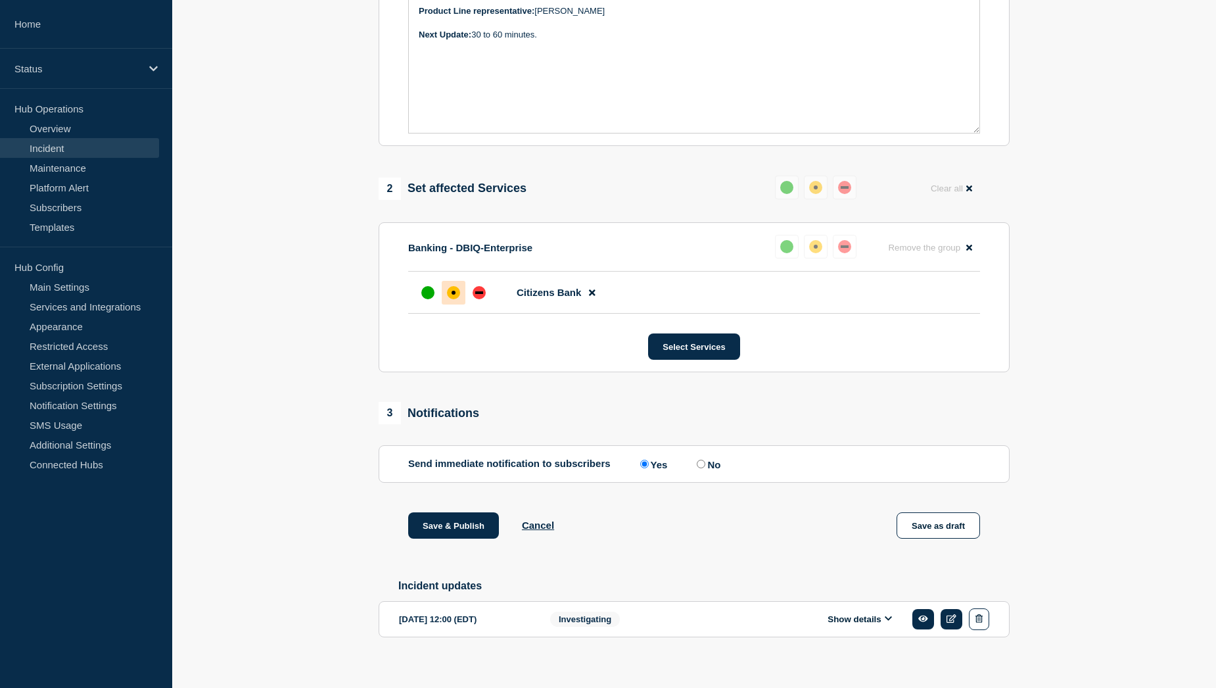
scroll to position [657, 0]
click at [434, 538] on button "Save & Publish" at bounding box center [453, 524] width 91 height 26
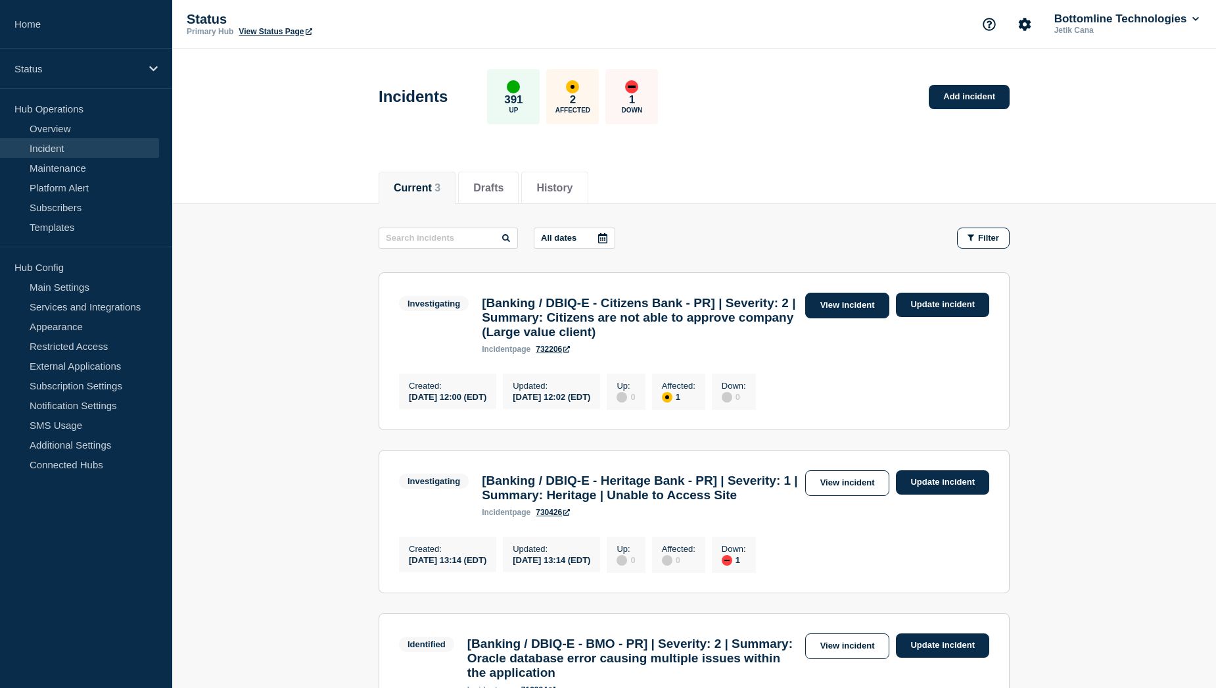
click at [837, 306] on link "View incident" at bounding box center [847, 306] width 85 height 26
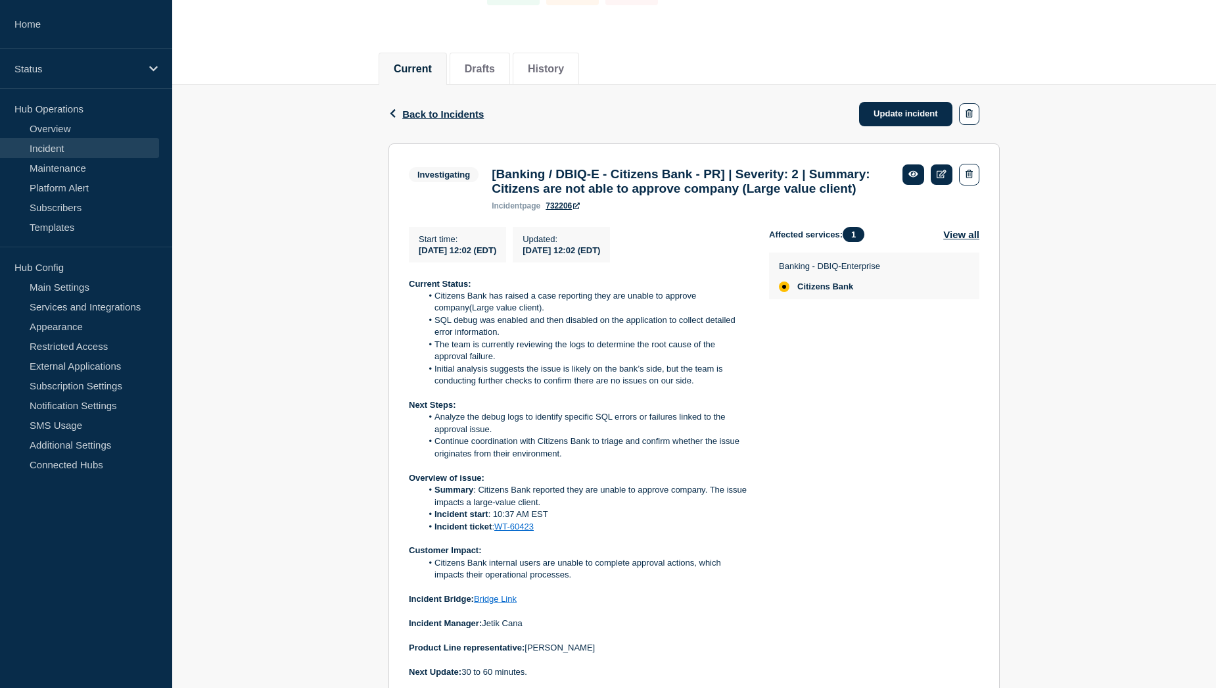
scroll to position [131, 0]
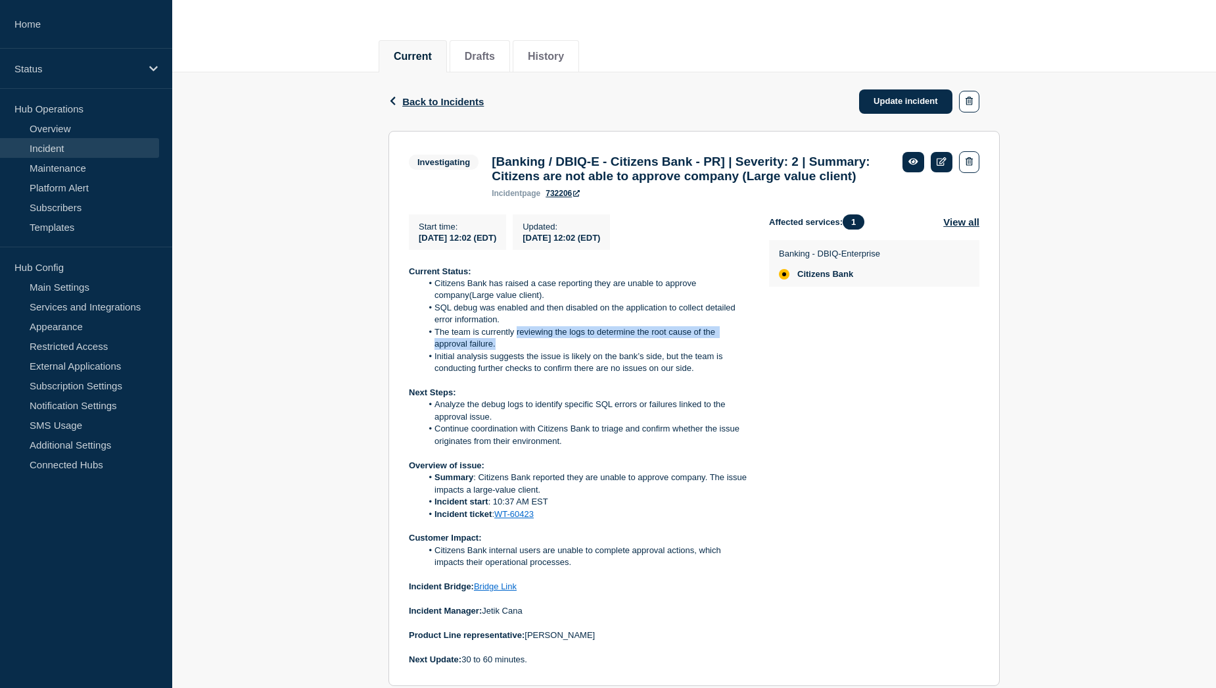
drag, startPoint x: 517, startPoint y: 358, endPoint x: 531, endPoint y: 367, distance: 17.1
click at [531, 350] on li "The team is currently reviewing the logs to determine the root cause of the app…" at bounding box center [585, 338] width 327 height 24
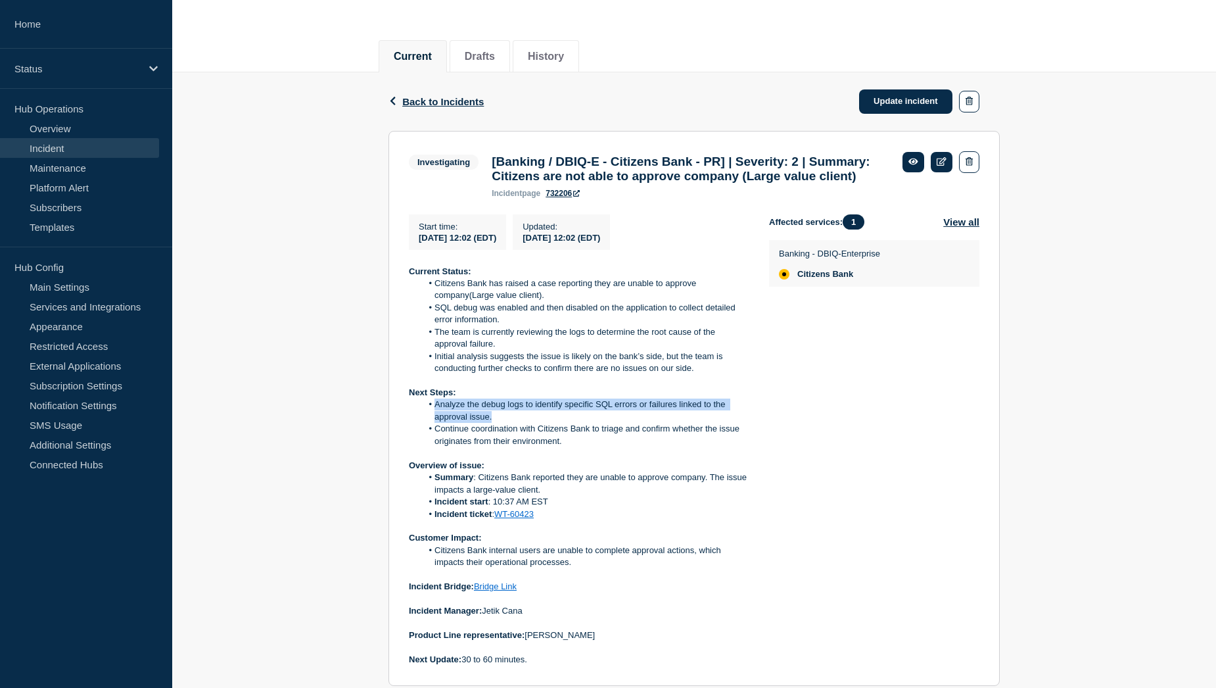
drag, startPoint x: 434, startPoint y: 431, endPoint x: 492, endPoint y: 441, distance: 58.8
click at [492, 423] on li "Analyze the debug logs to identify specific SQL errors or failures linked to th…" at bounding box center [585, 410] width 327 height 24
copy li "Analyze the debug logs to identify specific SQL errors or failures linked to th…"
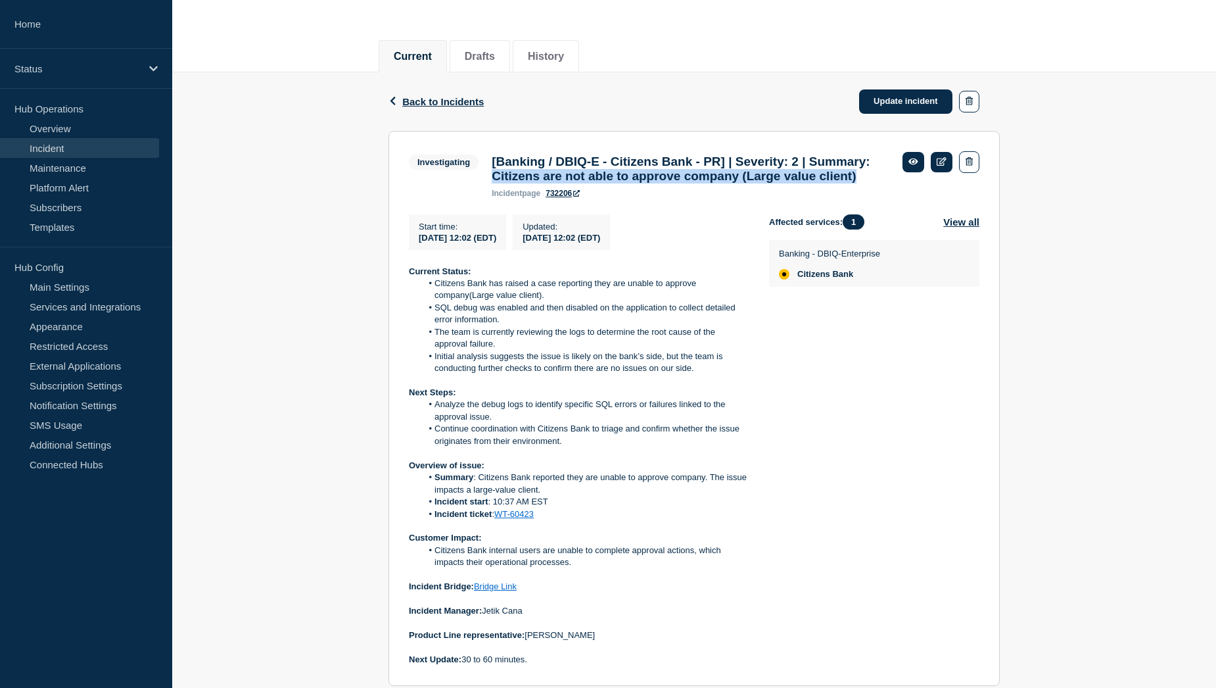
drag, startPoint x: 564, startPoint y: 178, endPoint x: 666, endPoint y: 197, distance: 103.7
click at [666, 183] on h3 "[Banking / DBIQ-E - Citizens Bank - PR] | Severity: 2 | Summary: Citizens are n…" at bounding box center [691, 168] width 398 height 29
copy h3 "Citizens are not able to approve company (Large value client)"
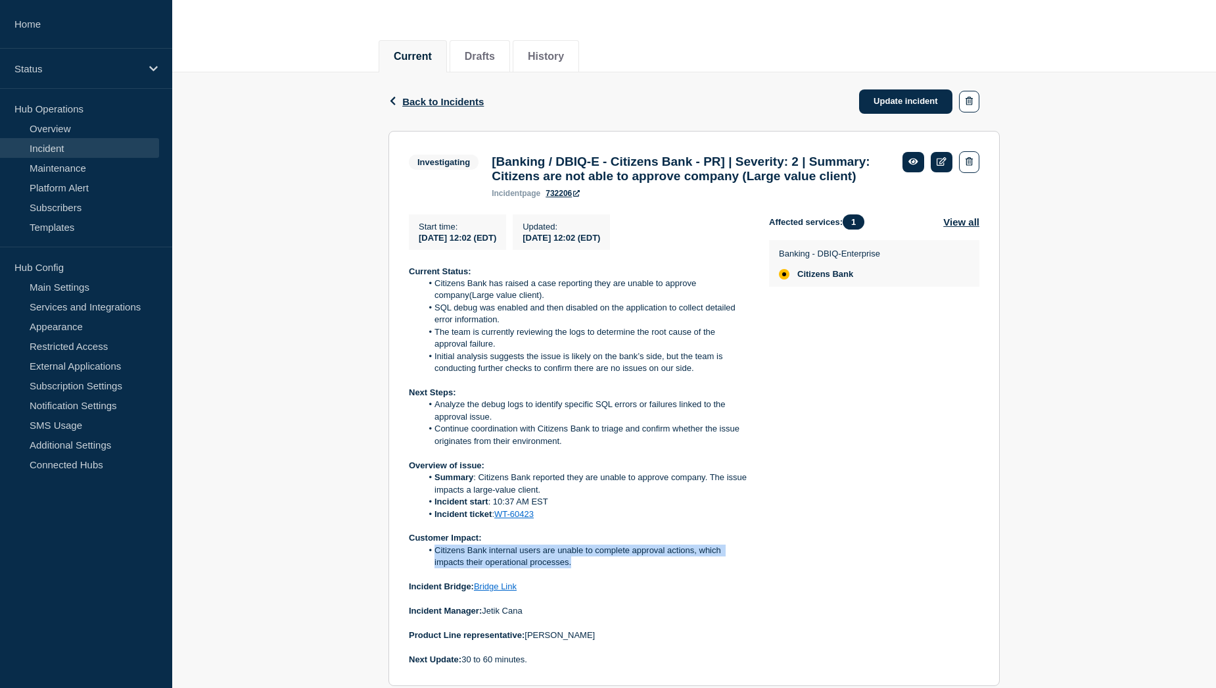
drag, startPoint x: 434, startPoint y: 574, endPoint x: 577, endPoint y: 589, distance: 143.4
click at [577, 569] on li "Citizens Bank internal users are unable to complete approval actions, which imp…" at bounding box center [585, 556] width 327 height 24
copy li "Citizens Bank internal users are unable to complete approval actions, which imp…"
click at [918, 107] on link "Update incident" at bounding box center [905, 101] width 93 height 24
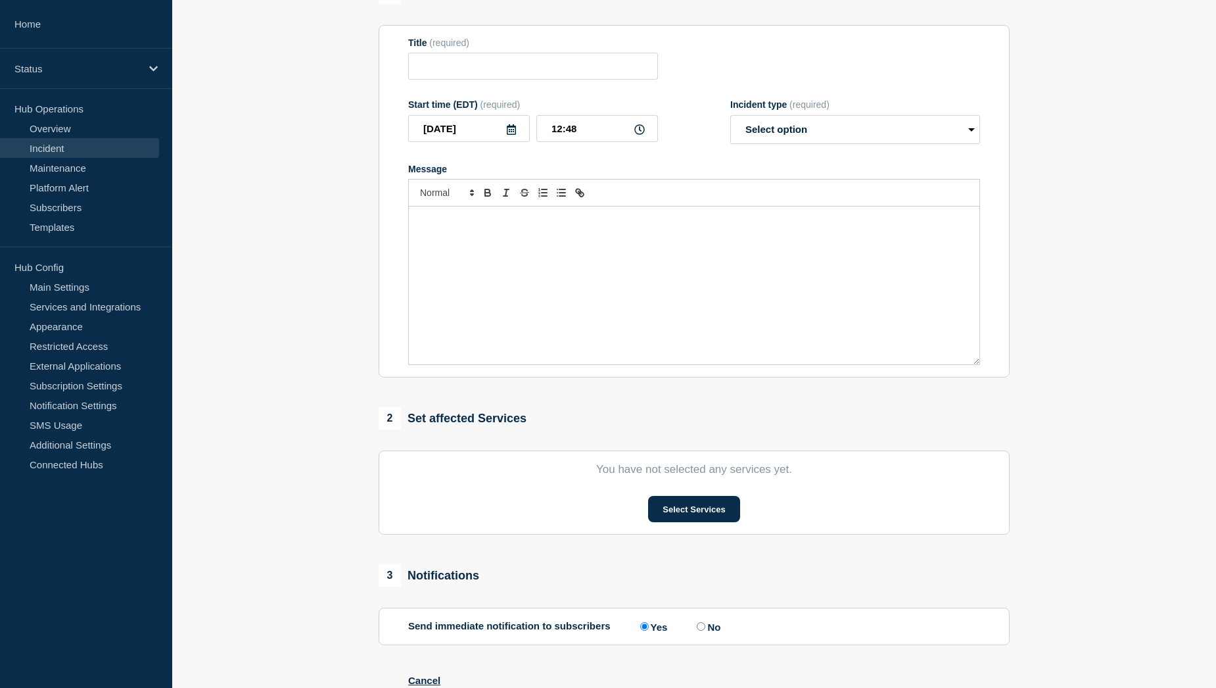
type input "[Banking / DBIQ-E - Citizens Bank - PR] | Severity: 2 | Summary: Citizens are n…"
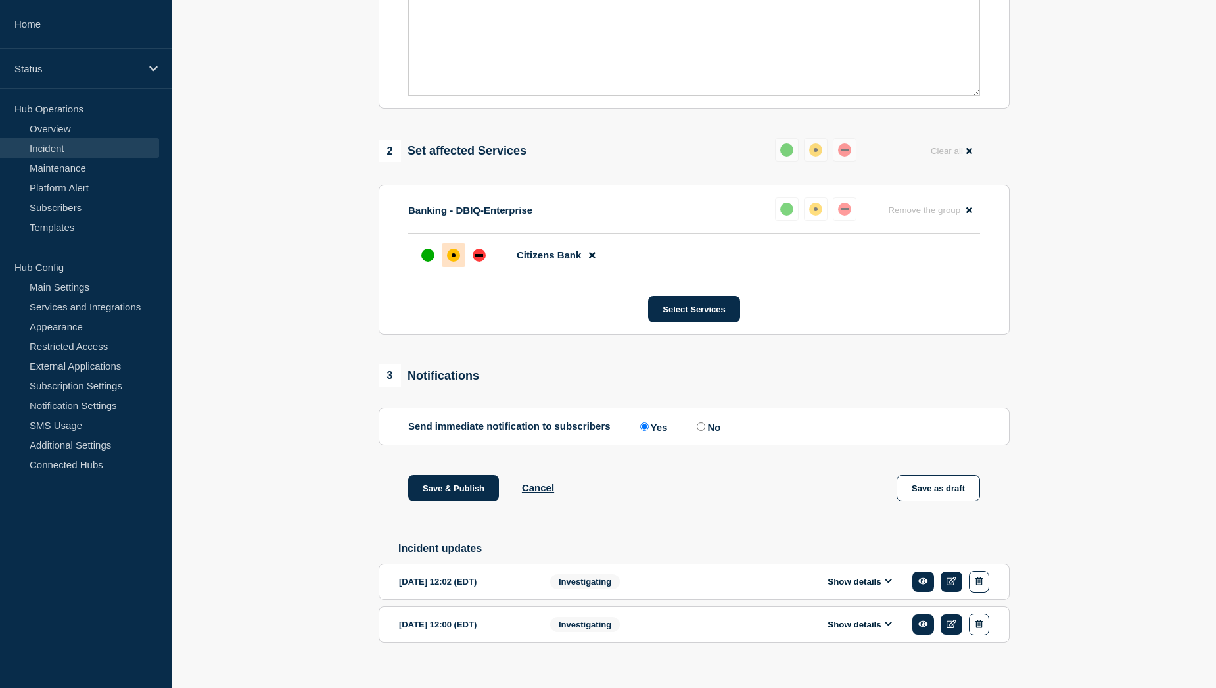
scroll to position [488, 0]
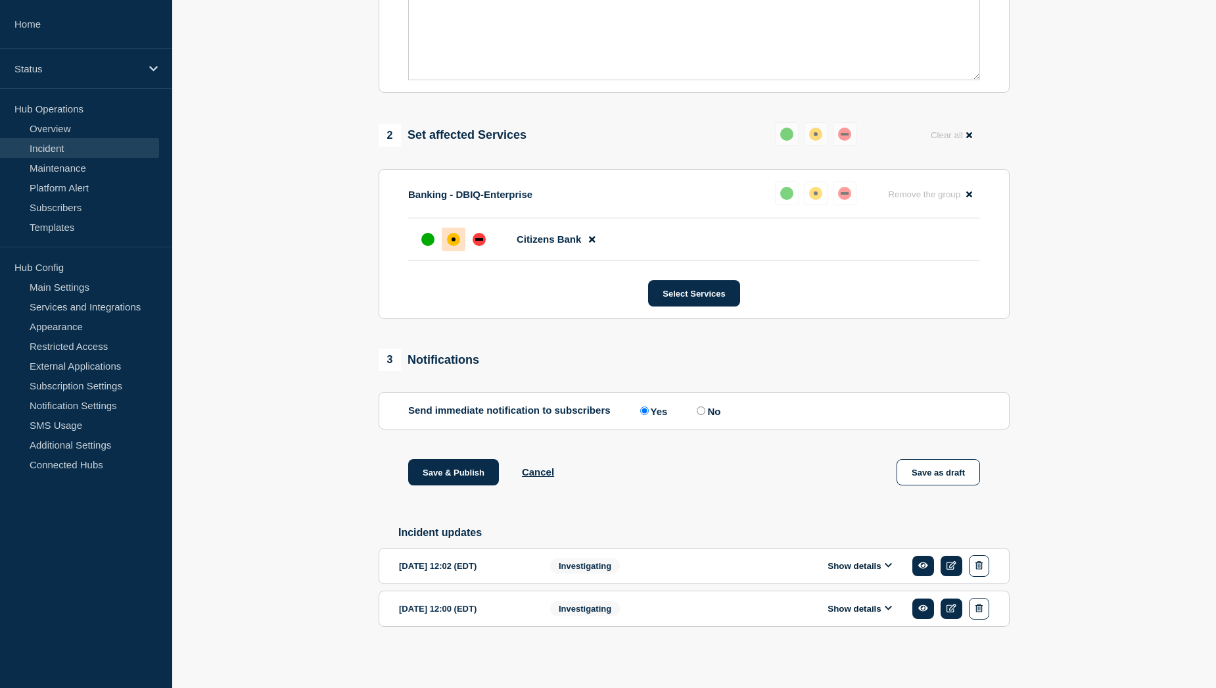
click at [839, 562] on button "Show details" at bounding box center [860, 565] width 72 height 11
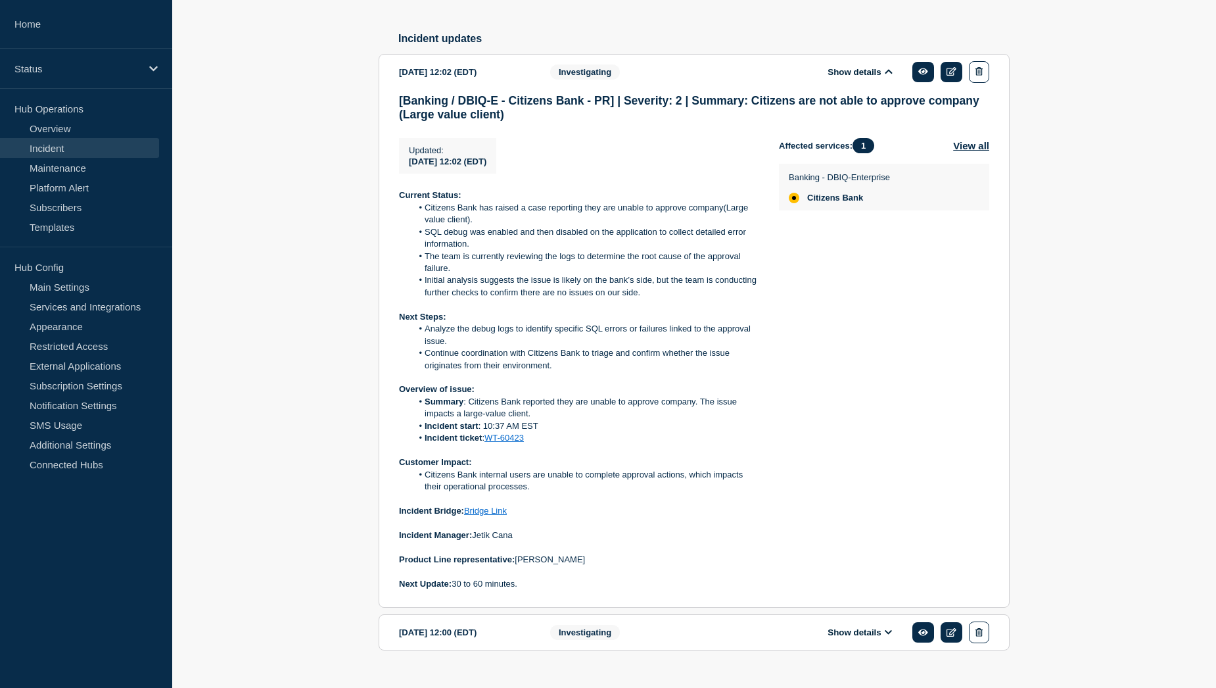
scroll to position [948, 0]
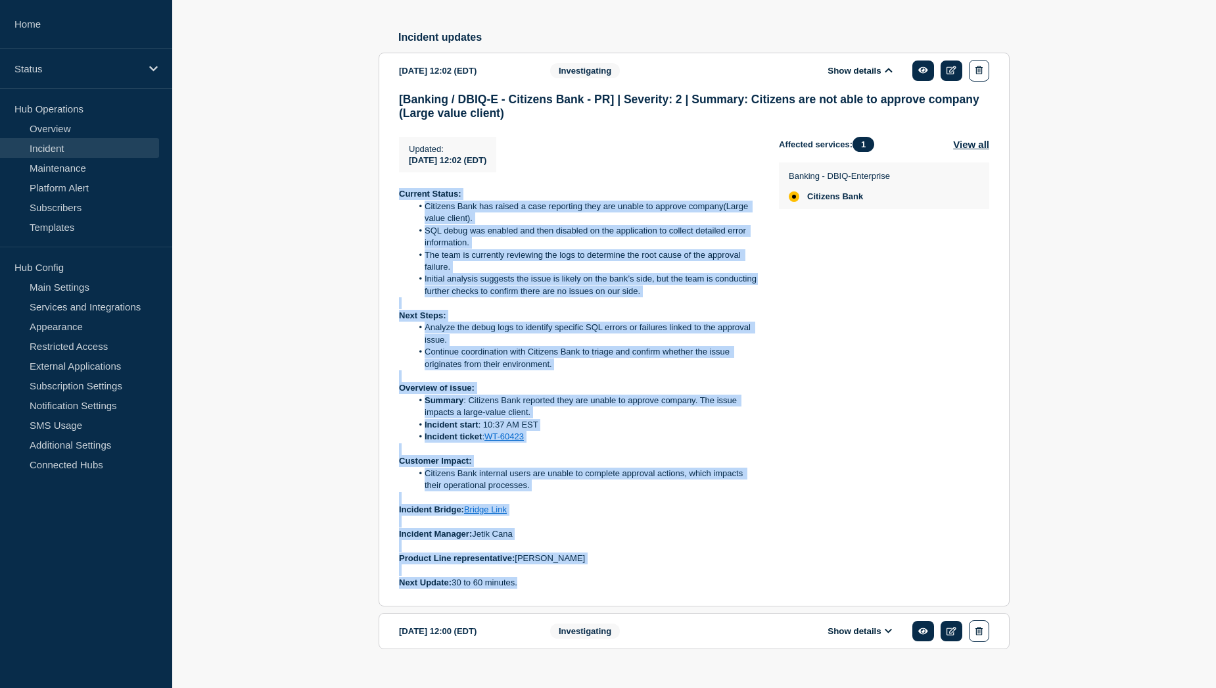
drag, startPoint x: 400, startPoint y: 229, endPoint x: 540, endPoint y: 617, distance: 413.2
click at [540, 588] on div "Current Status: Citizens Bank has raised a case reporting they are unable to ap…" at bounding box center [578, 388] width 359 height 400
copy div "Current Status: Citizens Bank has raised a case reporting they are unable to ap…"
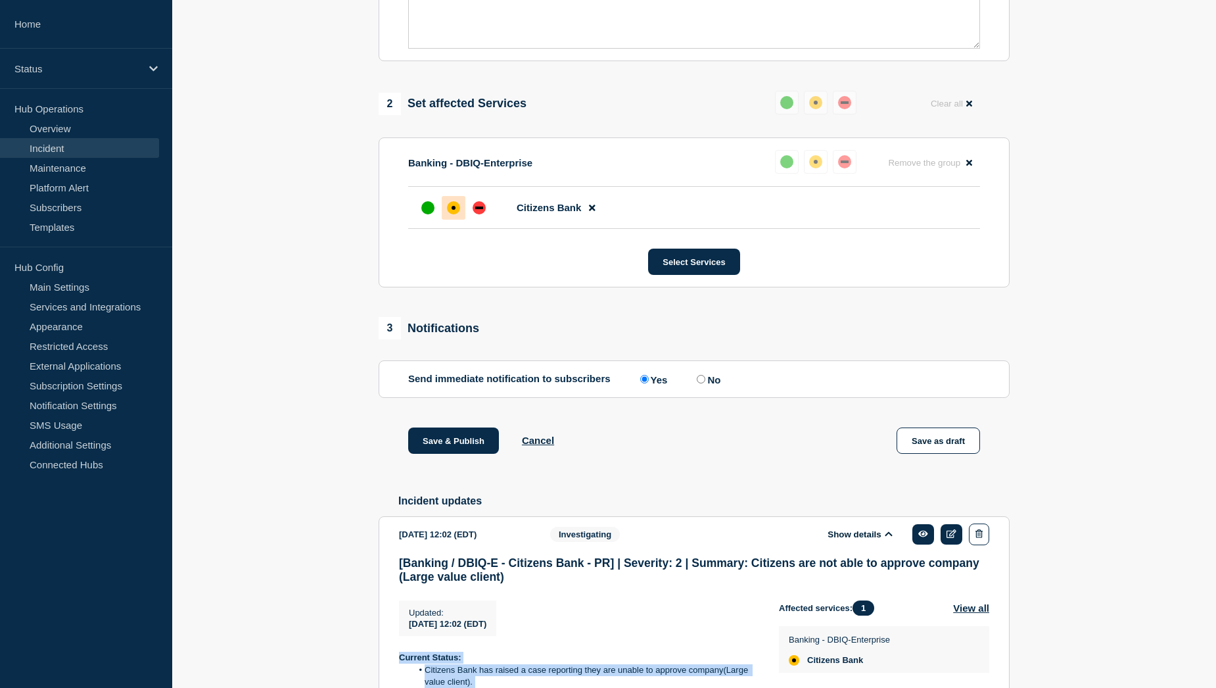
scroll to position [291, 0]
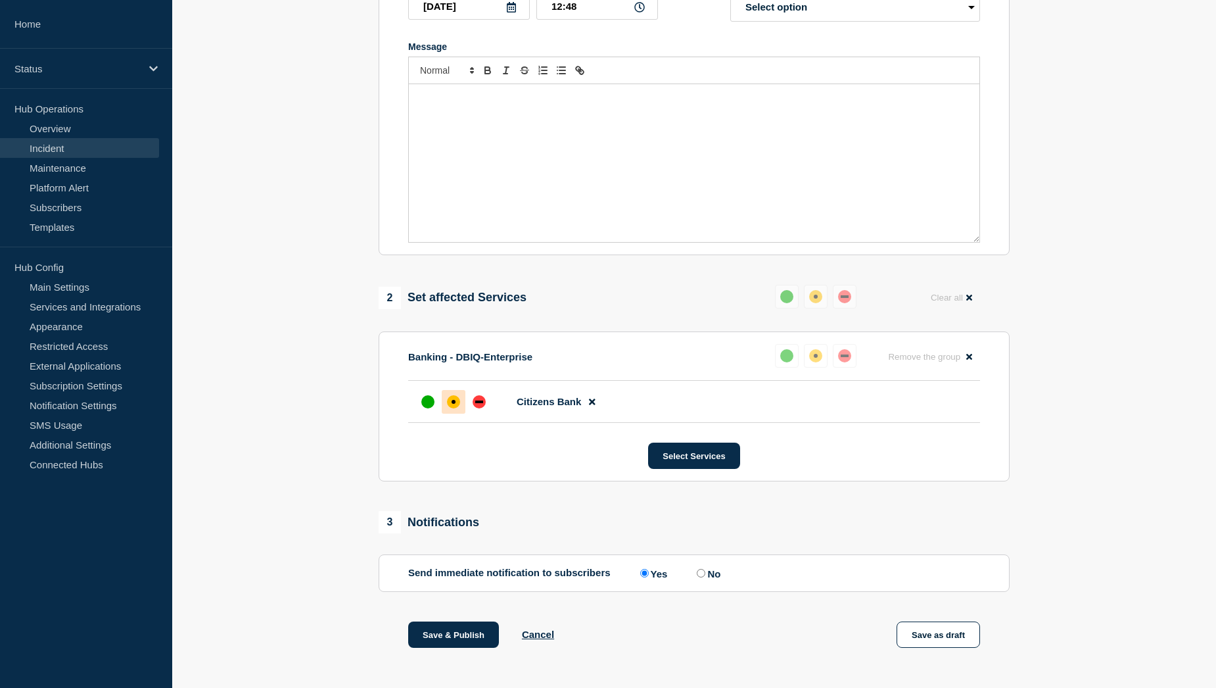
click at [451, 138] on div "Message" at bounding box center [694, 163] width 571 height 158
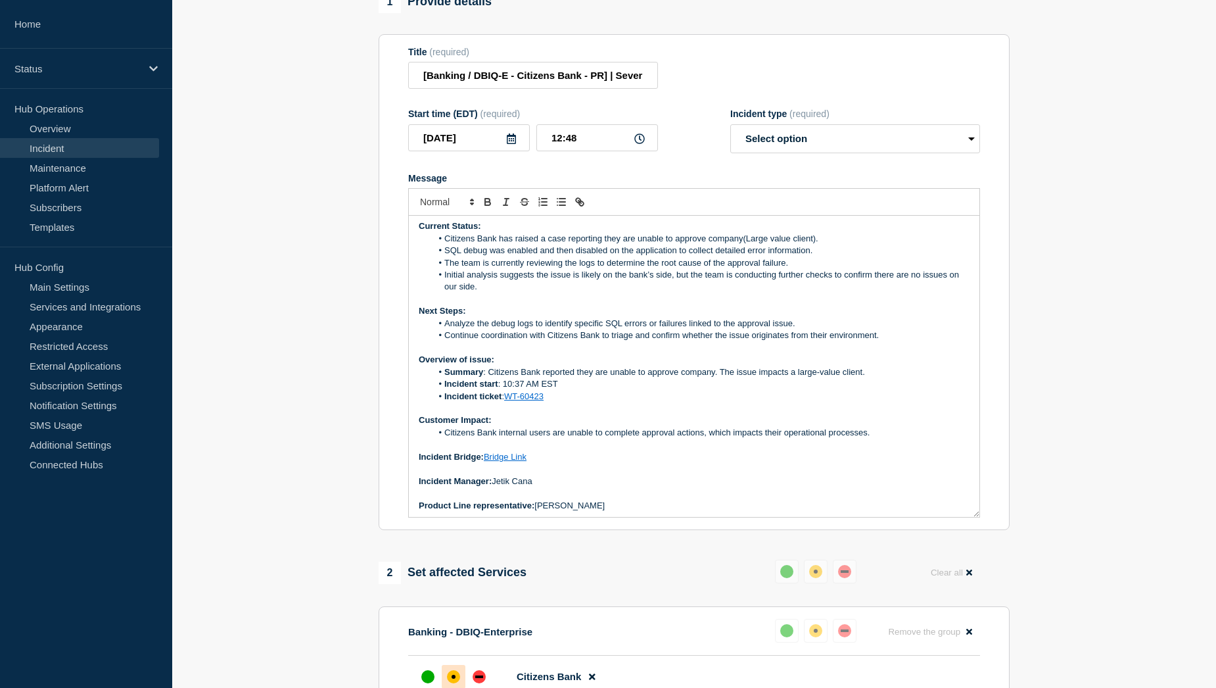
scroll to position [0, 0]
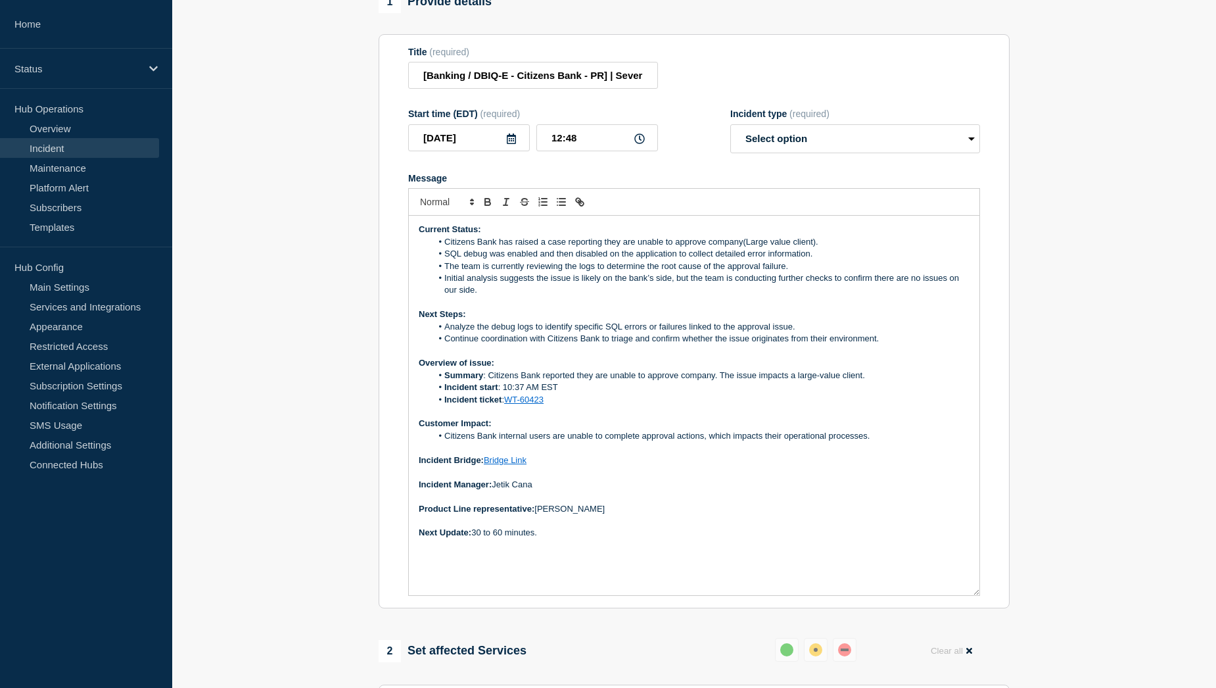
drag, startPoint x: 977, startPoint y: 400, endPoint x: 979, endPoint y: 622, distance: 221.5
click at [979, 595] on div "Current Status: Citizens Bank has raised a case reporting they are unable to ap…" at bounding box center [694, 405] width 571 height 379
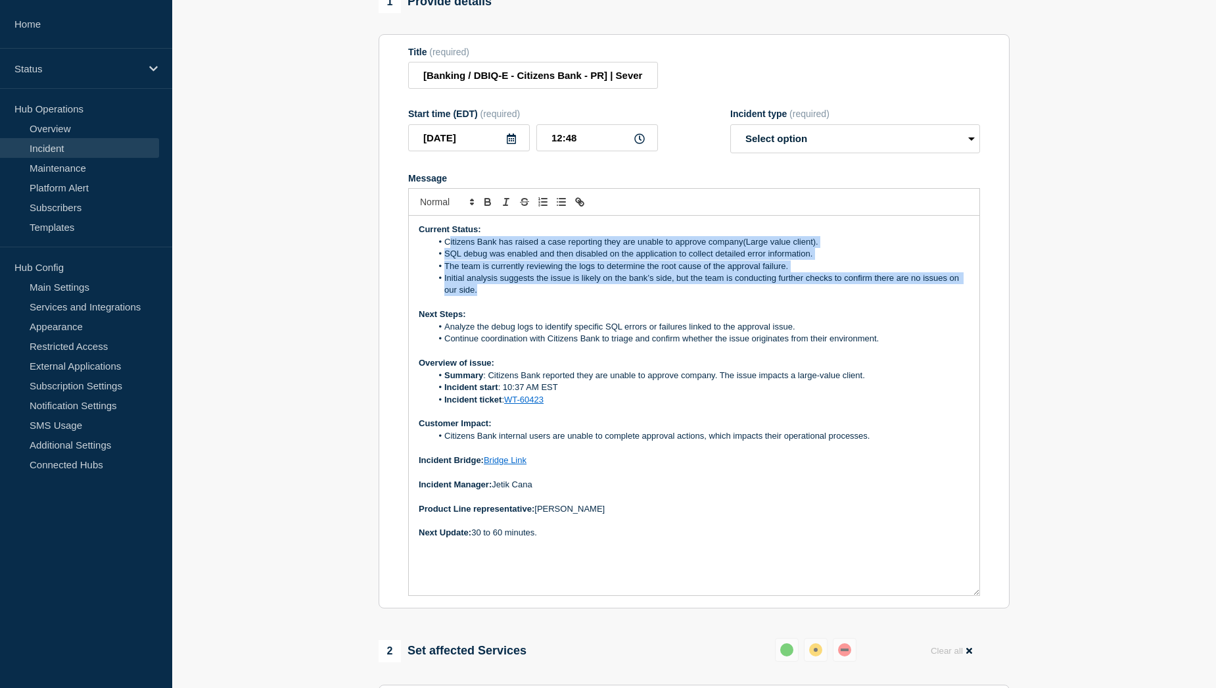
drag, startPoint x: 484, startPoint y: 323, endPoint x: 448, endPoint y: 279, distance: 57.4
click at [448, 279] on ol "Citizens Bank has raised a case reporting they are unable to approve company(La…" at bounding box center [694, 266] width 551 height 60
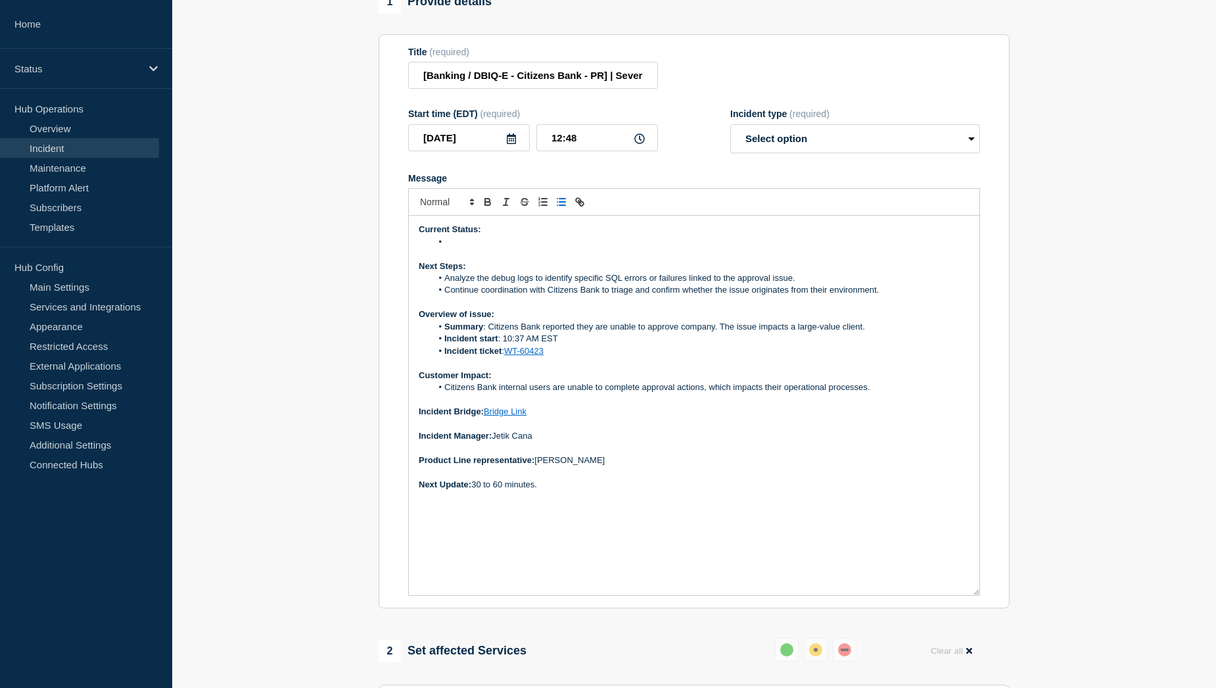
click at [467, 248] on li "Message" at bounding box center [701, 242] width 538 height 12
drag, startPoint x: 800, startPoint y: 309, endPoint x: 448, endPoint y: 312, distance: 351.7
click at [448, 284] on li "Analyze the debug logs to identify specific SQL errors or failures linked to th…" at bounding box center [701, 278] width 538 height 12
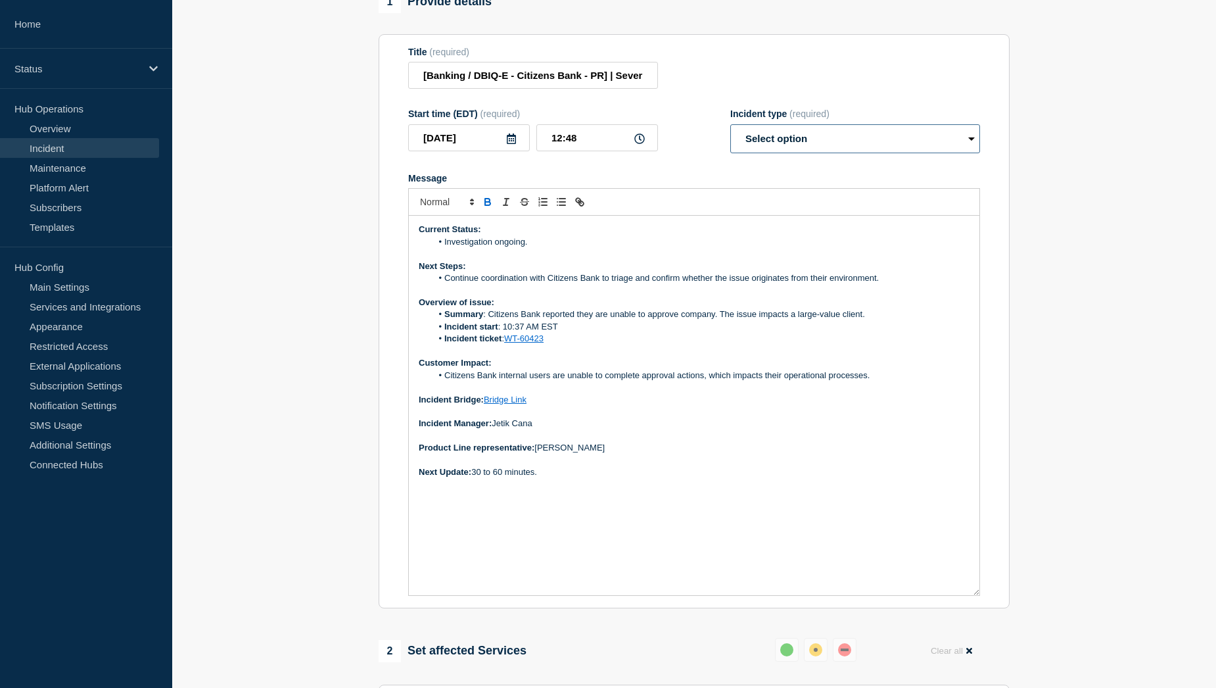
click at [870, 153] on select "Select option Investigating Identified Monitoring Resolved" at bounding box center [855, 138] width 250 height 29
select select "investigating"
click at [730, 153] on select "Select option Investigating Identified Monitoring Resolved" at bounding box center [855, 138] width 250 height 29
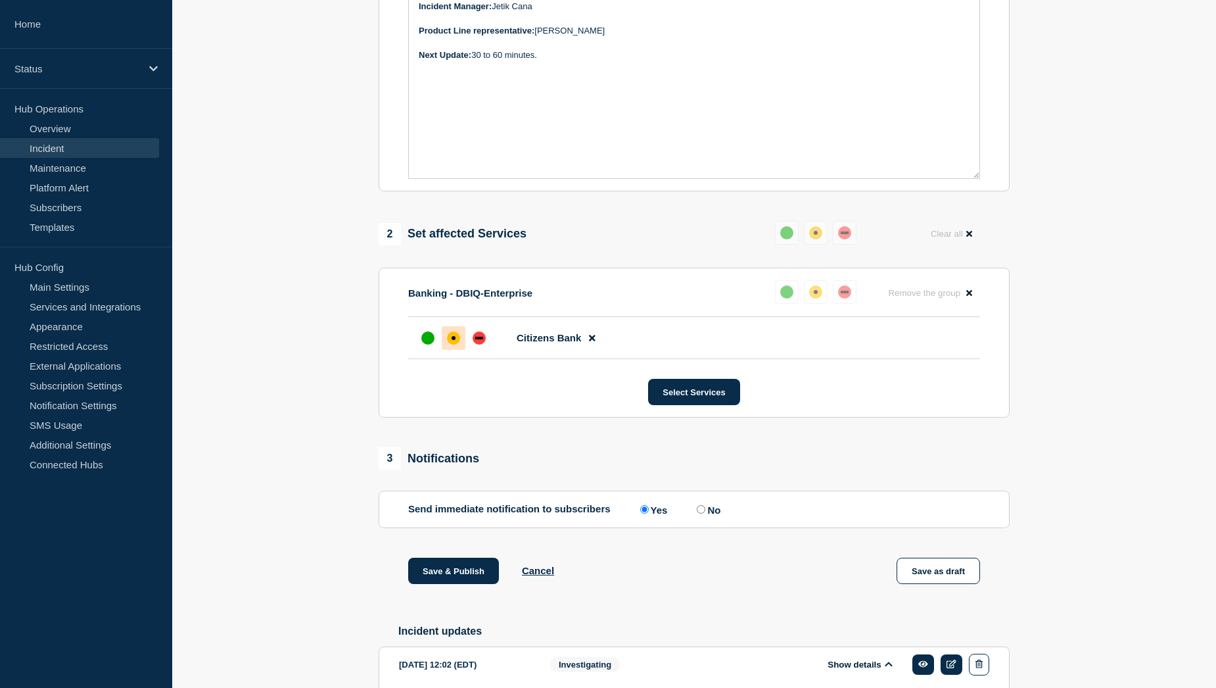
scroll to position [619, 0]
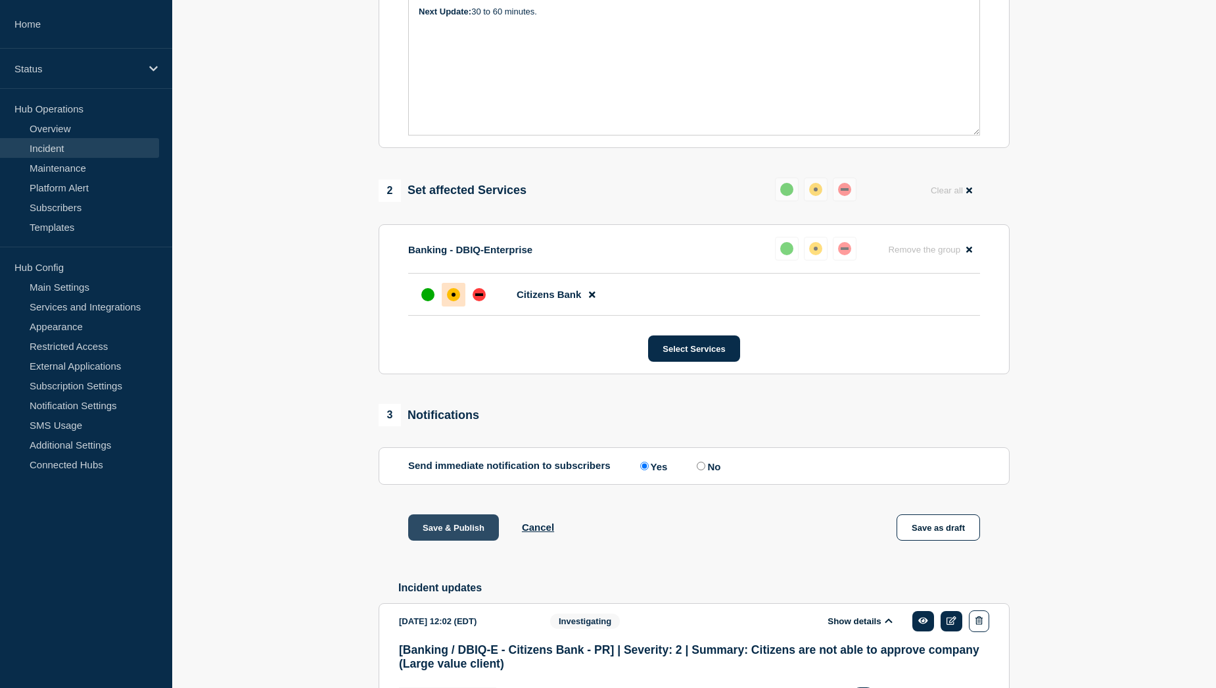
click at [446, 540] on button "Save & Publish" at bounding box center [453, 527] width 91 height 26
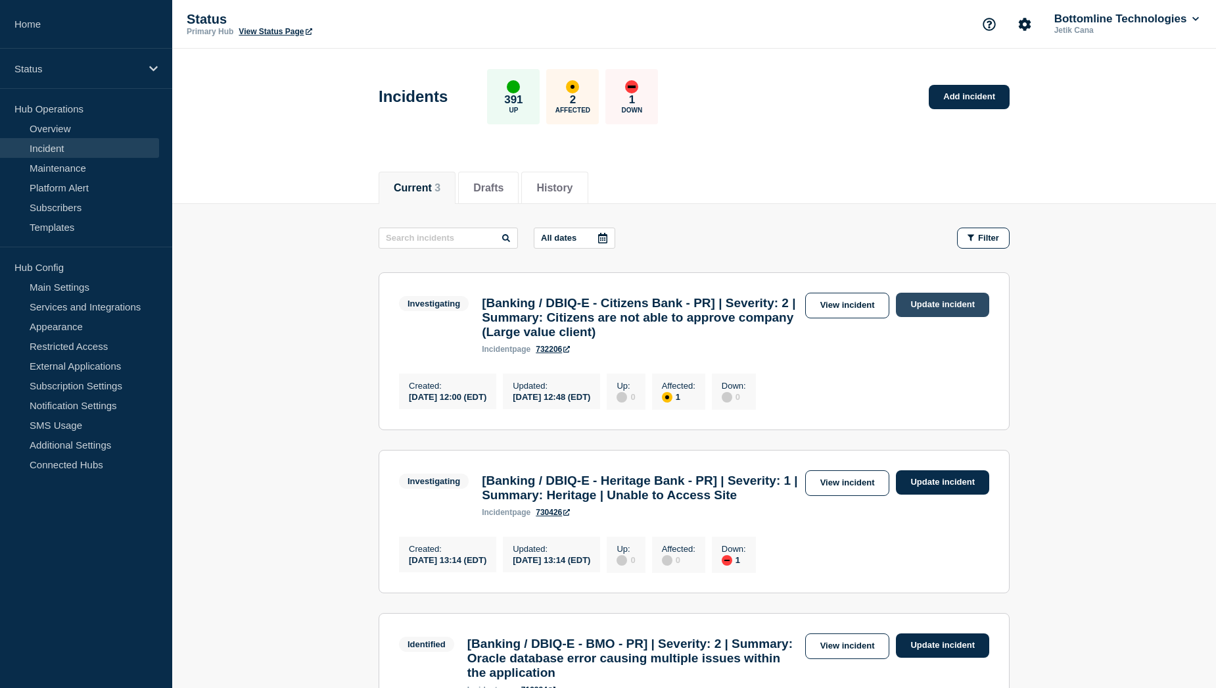
click at [916, 311] on link "Update incident" at bounding box center [942, 305] width 93 height 24
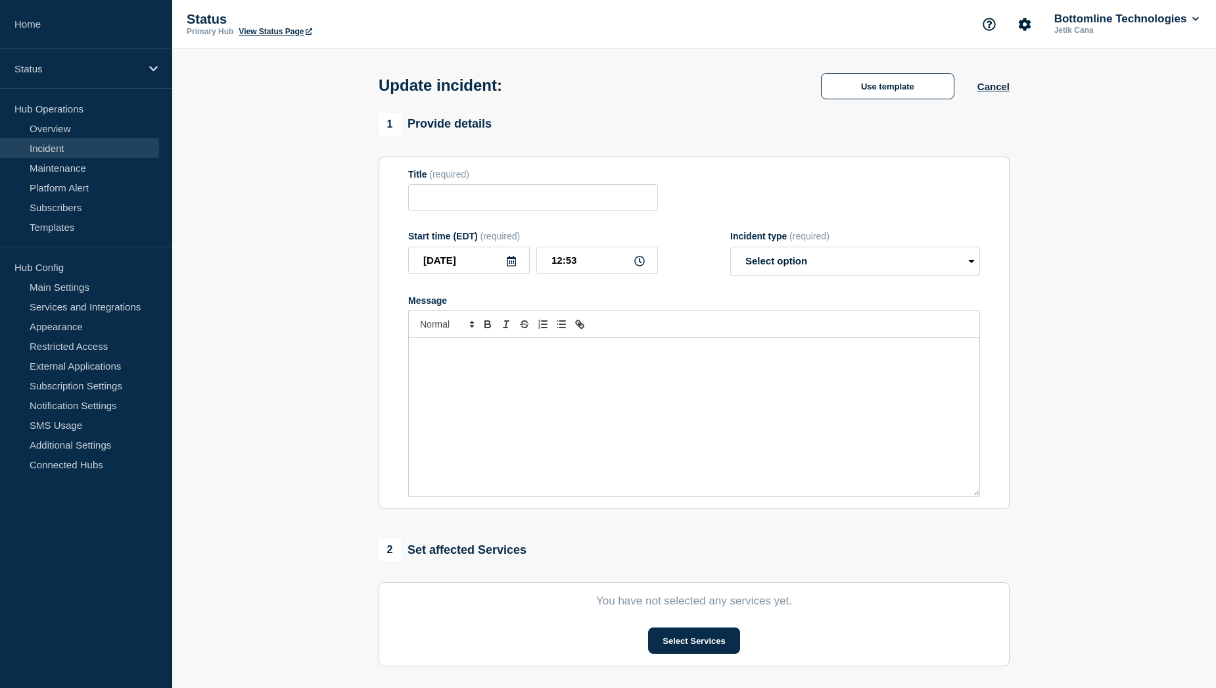
type input "[Banking / DBIQ-E - Citizens Bank - PR] | Severity: 2 | Summary: Citizens are n…"
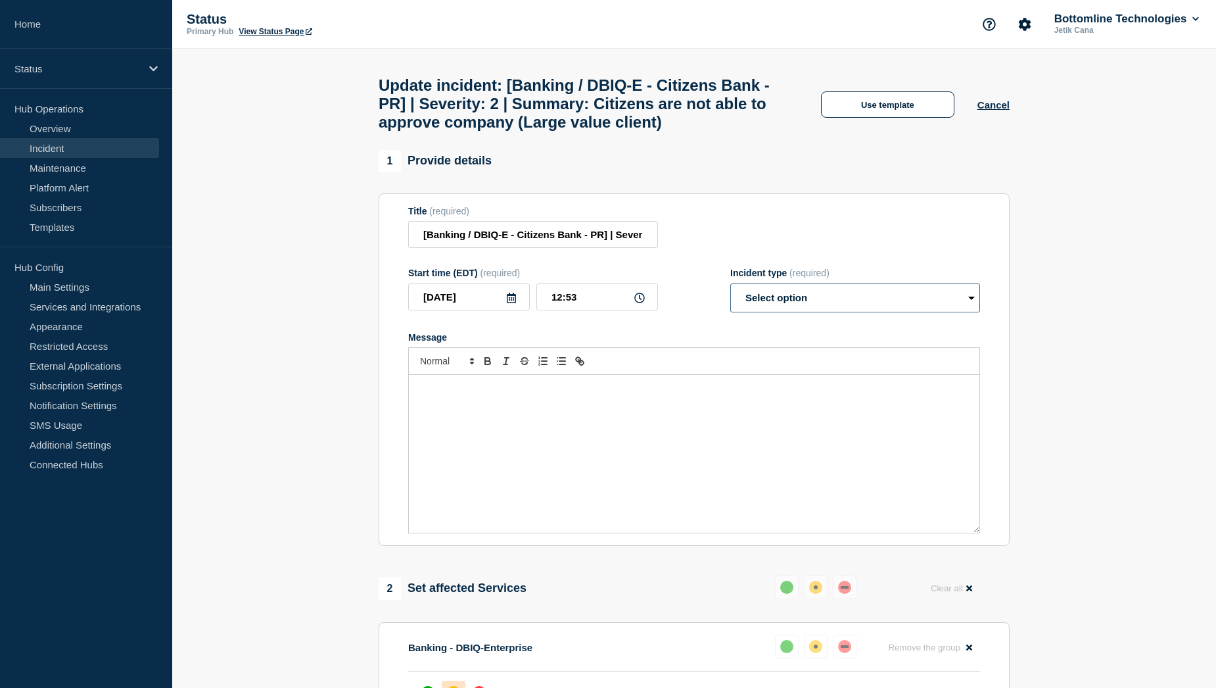
click at [876, 312] on select "Select option Investigating Identified Monitoring Resolved" at bounding box center [855, 297] width 250 height 29
click at [671, 362] on form "Title (required) [Banking / DBIQ-E - Citizens Bank - PR] | Severity: 2 | Summar…" at bounding box center [694, 370] width 572 height 328
click at [86, 147] on link "Incident" at bounding box center [79, 148] width 159 height 20
